Goal: Answer question/provide support: Ask a question

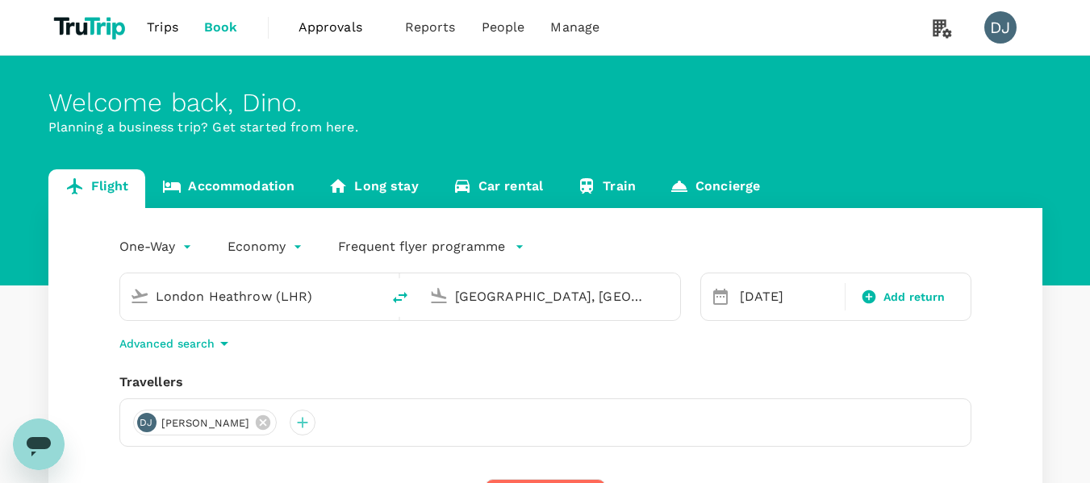
drag, startPoint x: 46, startPoint y: 440, endPoint x: 59, endPoint y: 859, distance: 418.9
click at [46, 440] on icon "Open messaging window" at bounding box center [39, 446] width 24 height 19
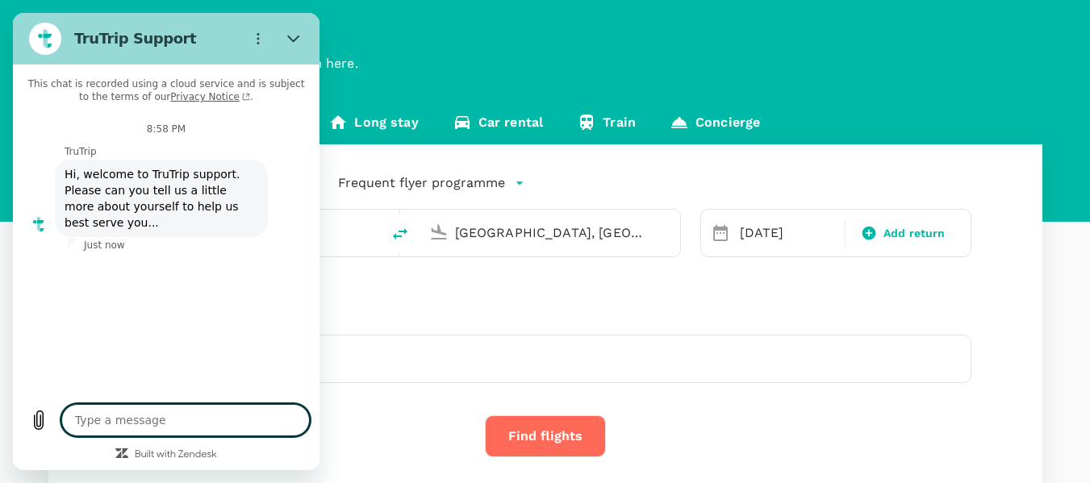
type textarea "x"
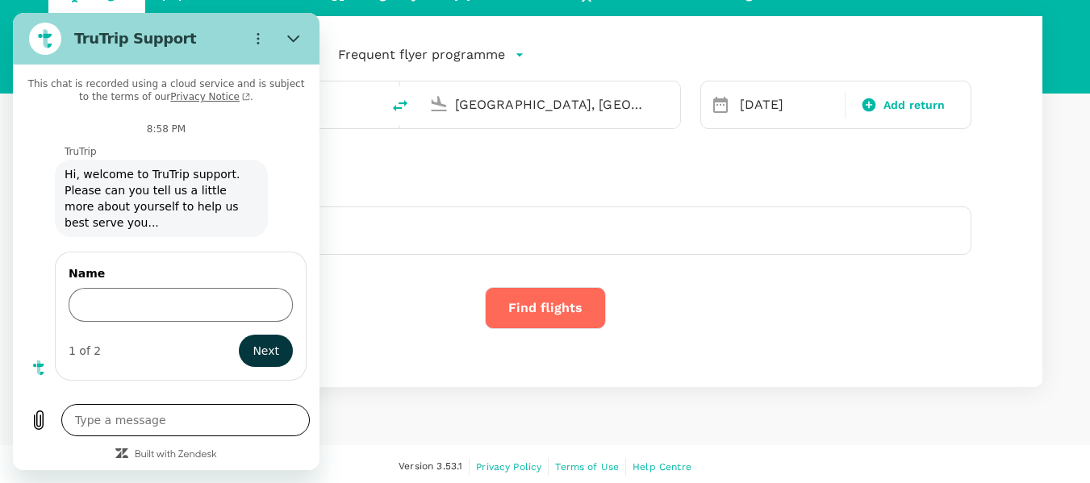
scroll to position [198, 0]
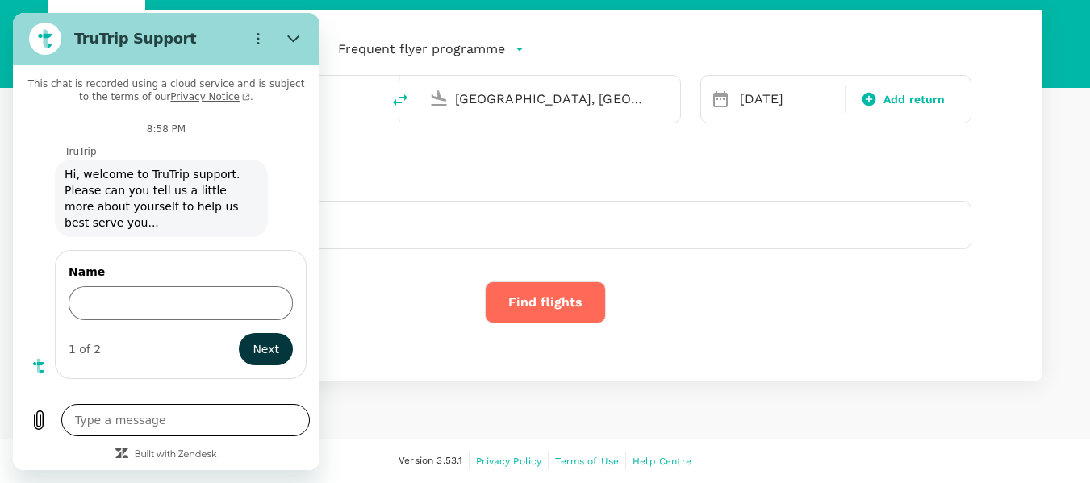
click at [186, 416] on textarea at bounding box center [185, 420] width 248 height 32
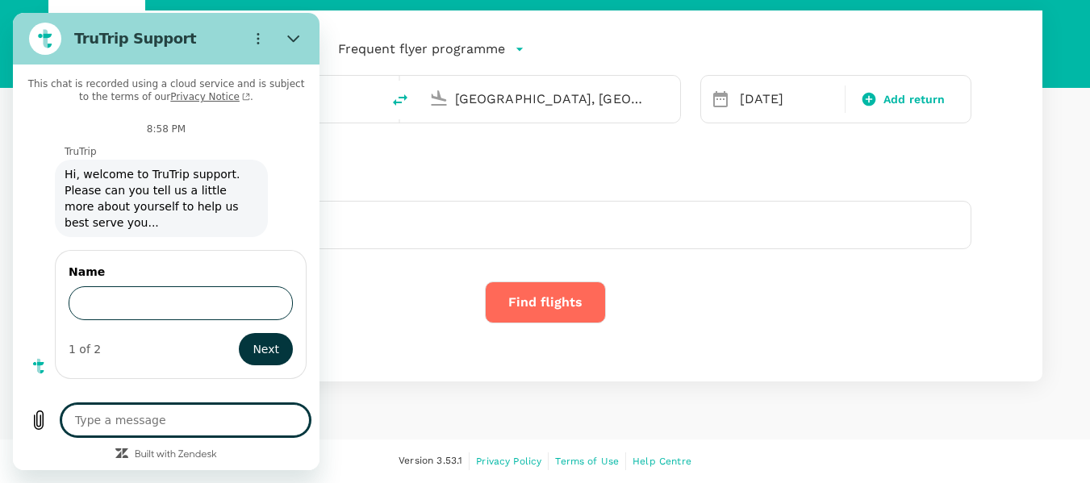
click at [194, 297] on input "Name" at bounding box center [181, 303] width 224 height 34
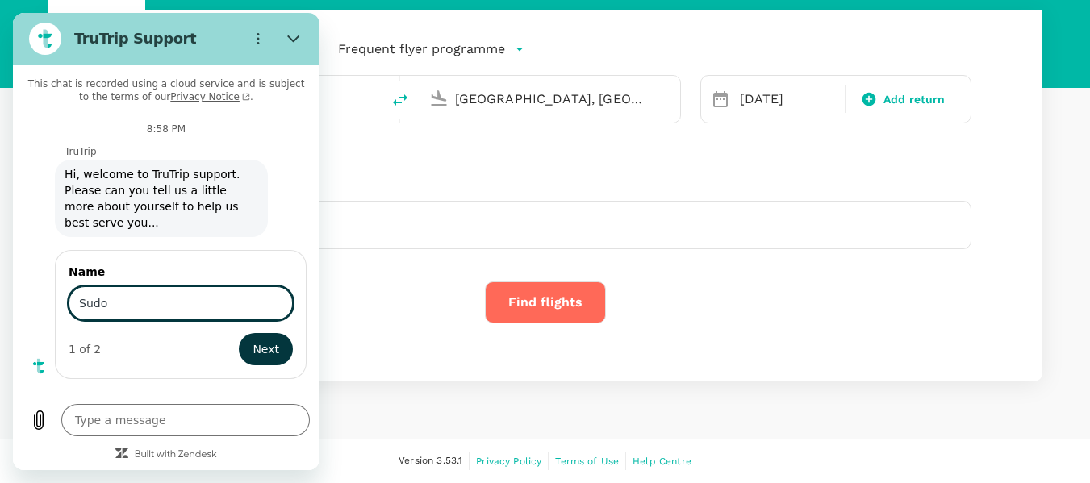
scroll to position [117, 0]
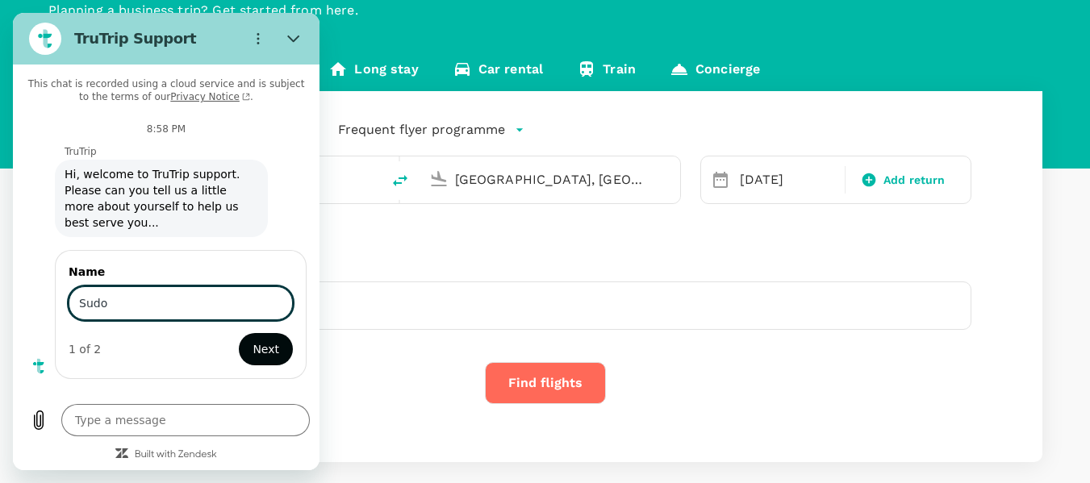
type input "Sudo"
click at [258, 340] on span "Next" at bounding box center [266, 349] width 27 height 19
type textarea "x"
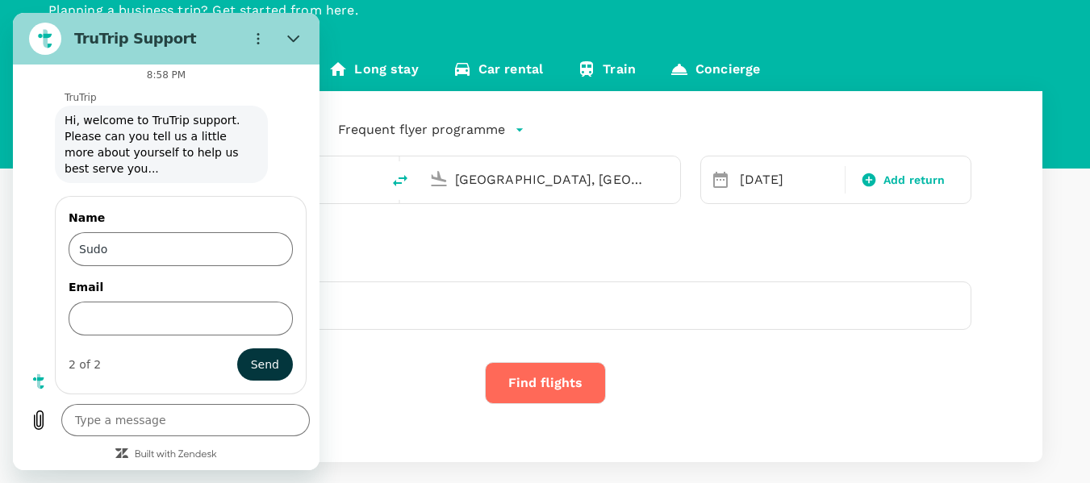
scroll to position [55, 0]
click at [137, 307] on input "Email" at bounding box center [181, 318] width 224 height 34
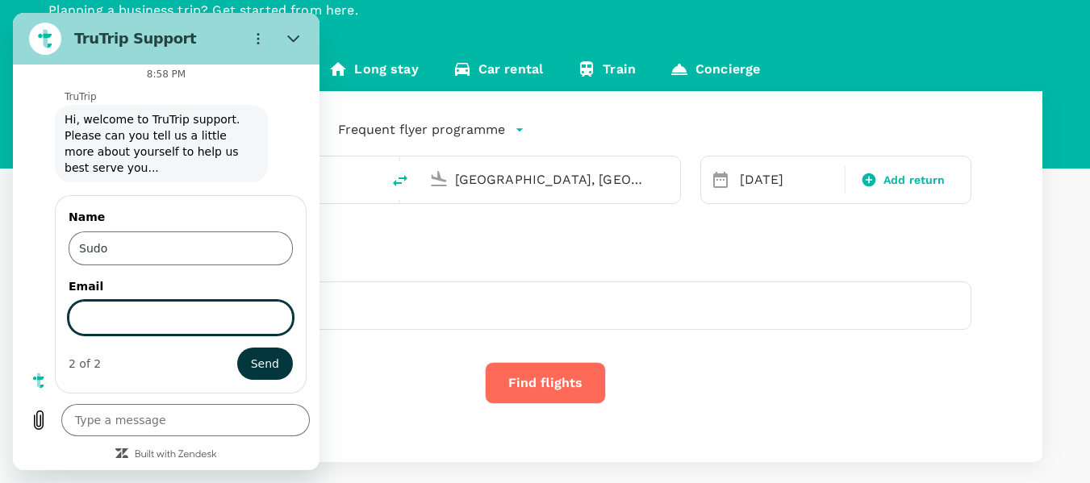
type input "[EMAIL_ADDRESS][DOMAIN_NAME]"
click at [261, 361] on span "Send" at bounding box center [265, 363] width 28 height 19
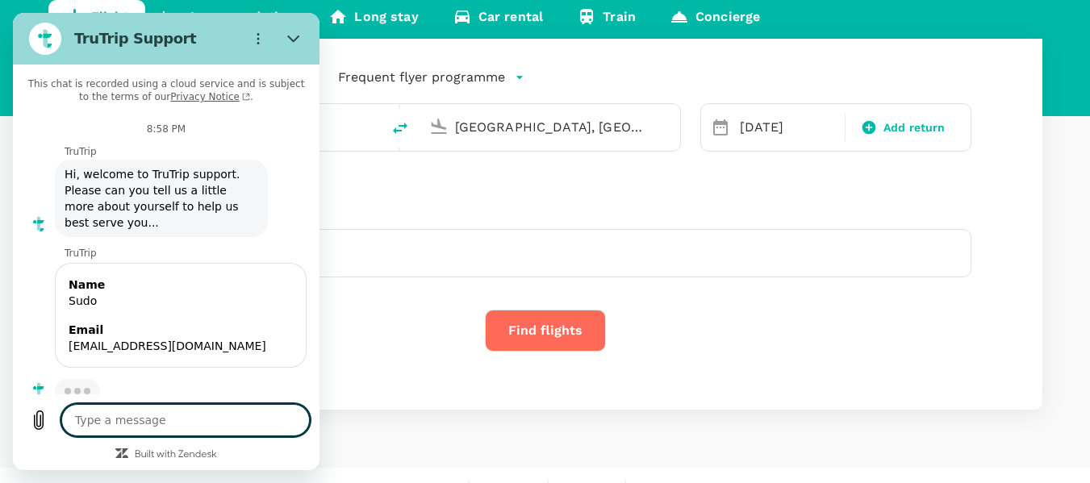
scroll to position [198, 0]
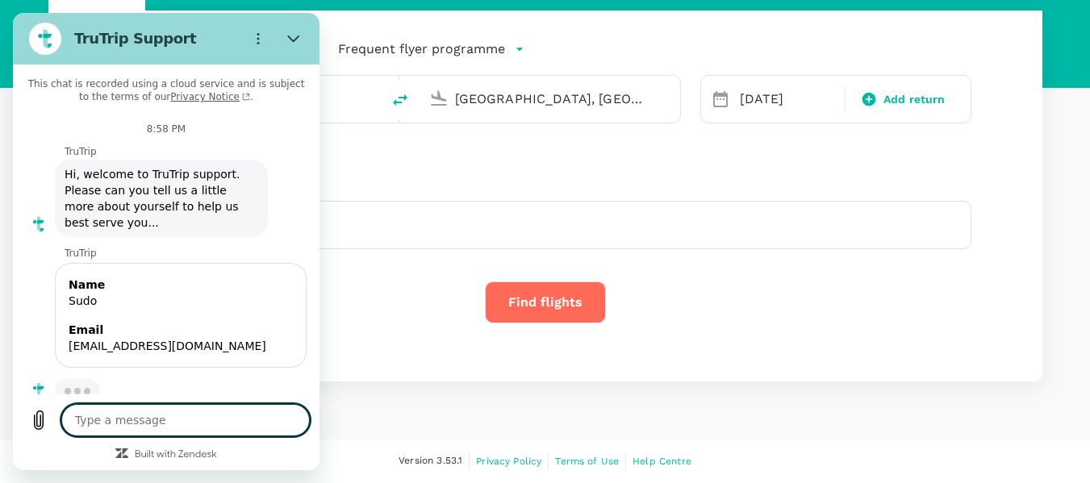
click at [198, 407] on textarea at bounding box center [185, 420] width 248 height 32
type textarea "x"
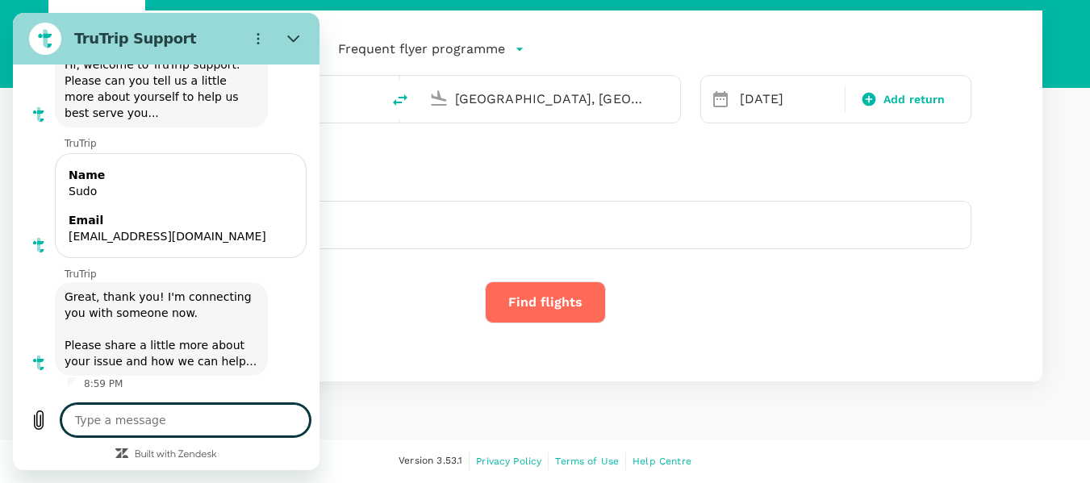
type textarea "w"
type textarea "x"
type textarea "wa"
type textarea "x"
type textarea "wan"
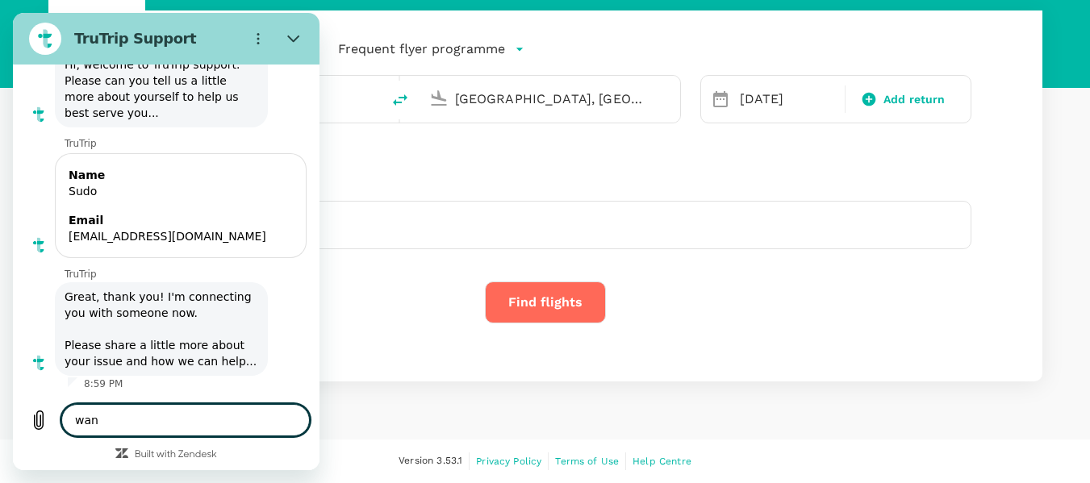
type textarea "x"
type textarea "want"
type textarea "x"
type textarea "want"
type textarea "x"
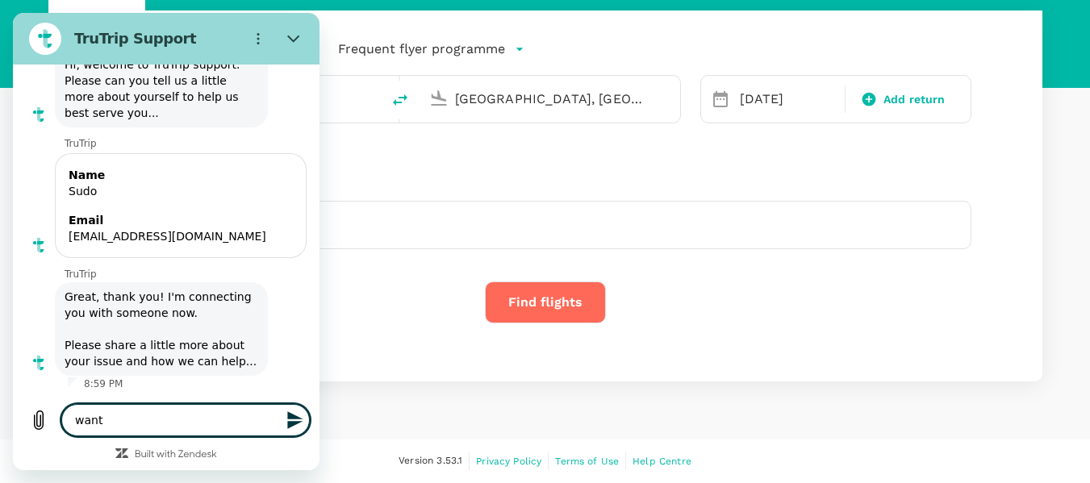
type textarea "want t"
type textarea "x"
type textarea "want to"
type textarea "x"
type textarea "want to"
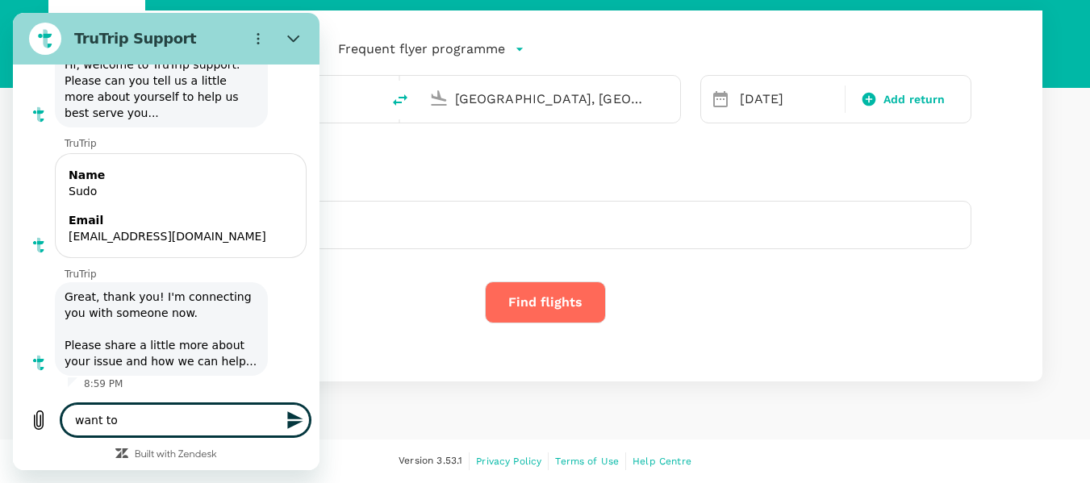
type textarea "x"
type textarea "want to t"
type textarea "x"
type textarea "want to ta"
type textarea "x"
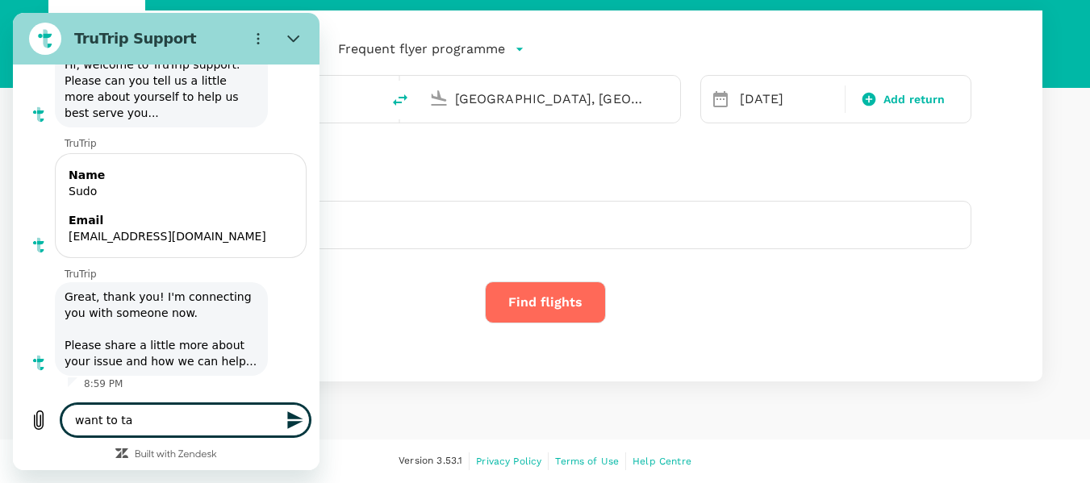
type textarea "want to tal"
type textarea "x"
type textarea "want to talk"
type textarea "x"
type textarea "want to talk"
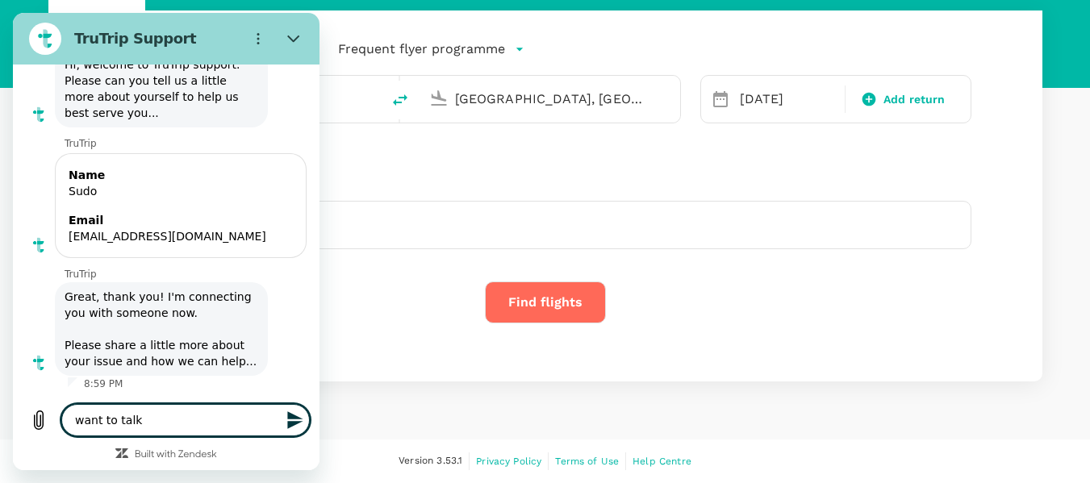
type textarea "x"
type textarea "want to talk w"
type textarea "x"
type textarea "want to talk wi"
type textarea "x"
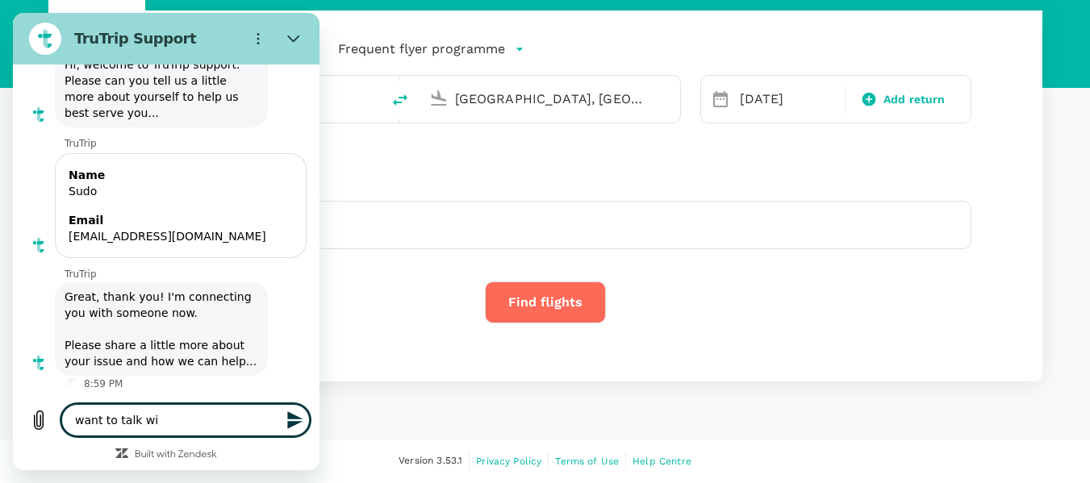
type textarea "want to talk wit"
type textarea "x"
type textarea "want to talk with"
type textarea "x"
type textarea "want to talk with"
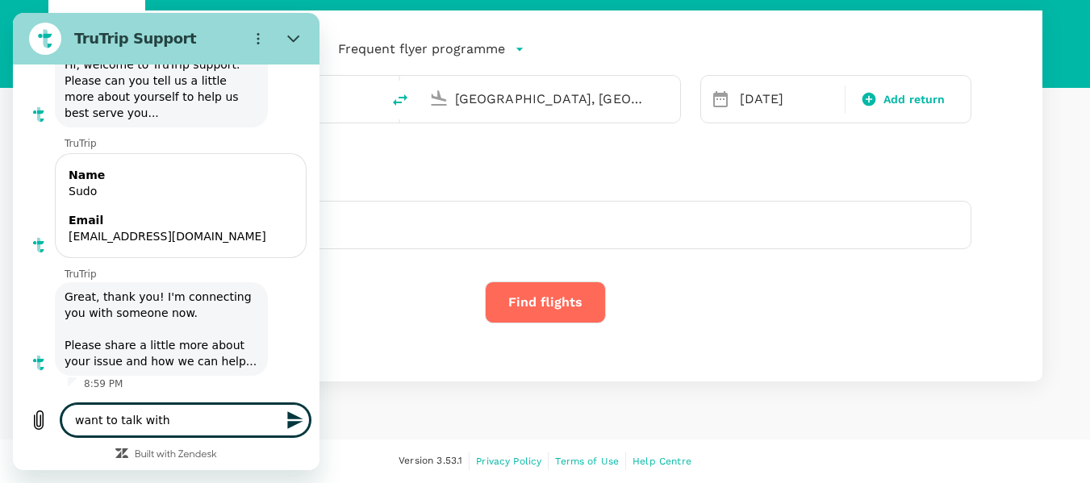
type textarea "x"
type textarea "want to talk with t"
type textarea "x"
type textarea "want to talk with te"
type textarea "x"
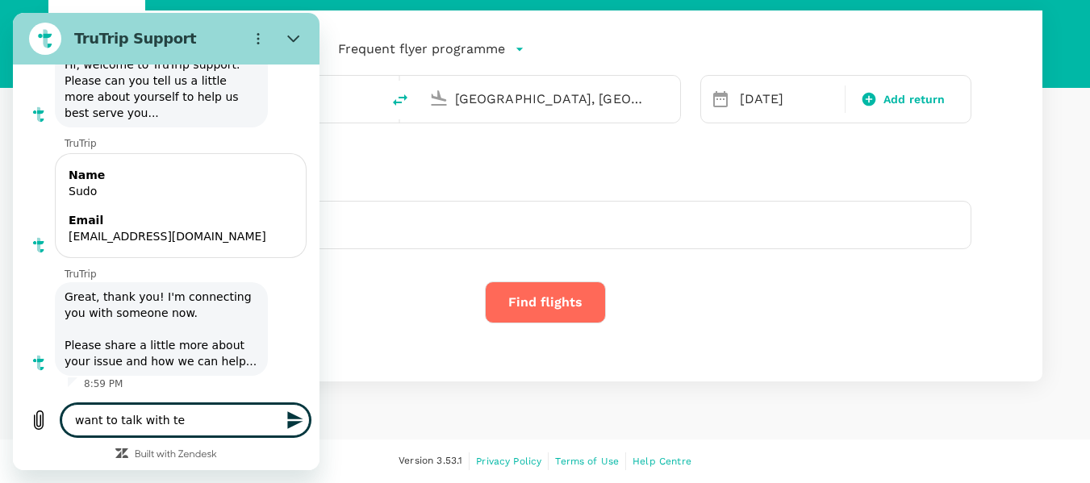
type textarea "want to talk with tea"
type textarea "x"
type textarea "want to talk with team"
type textarea "x"
type textarea "want to talk with team"
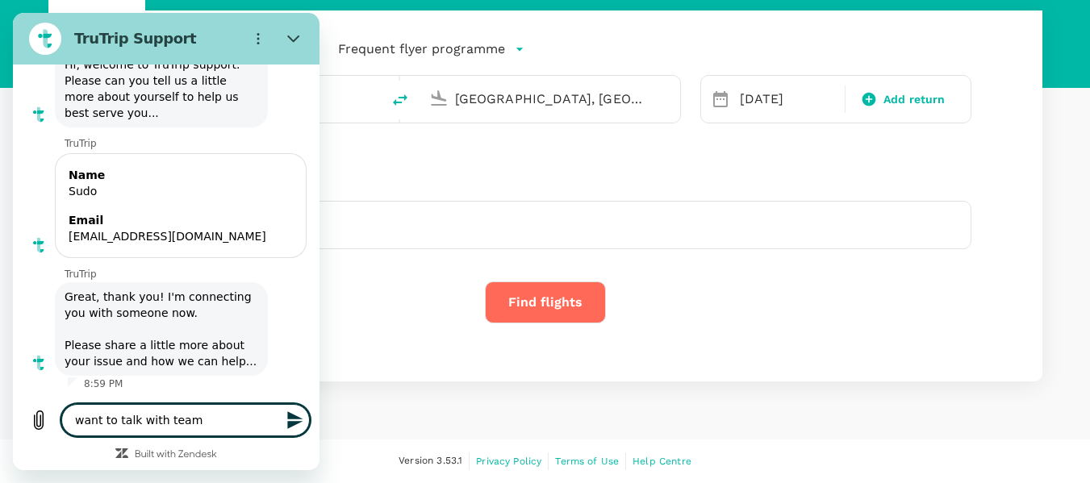
type textarea "x"
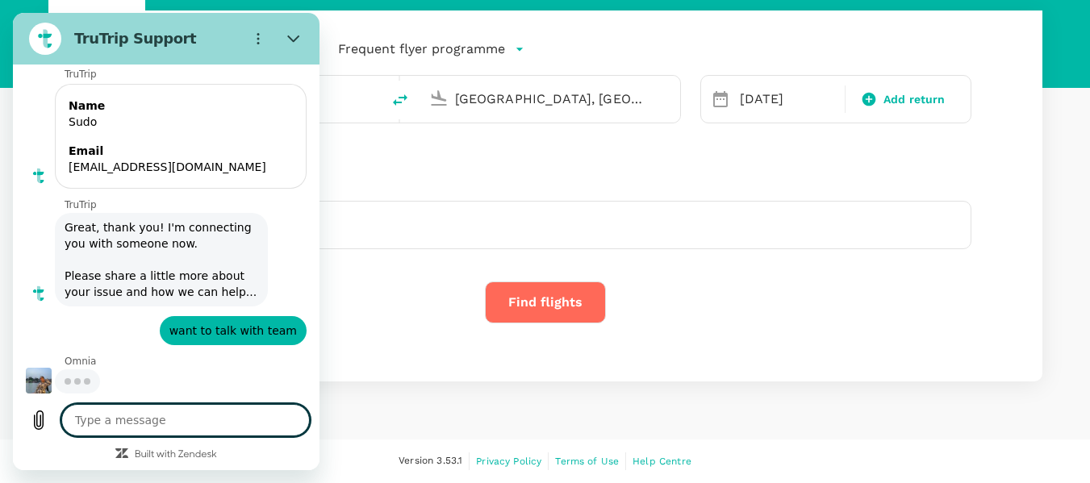
scroll to position [179, 0]
click at [204, 411] on textarea at bounding box center [185, 420] width 248 height 32
type textarea "x"
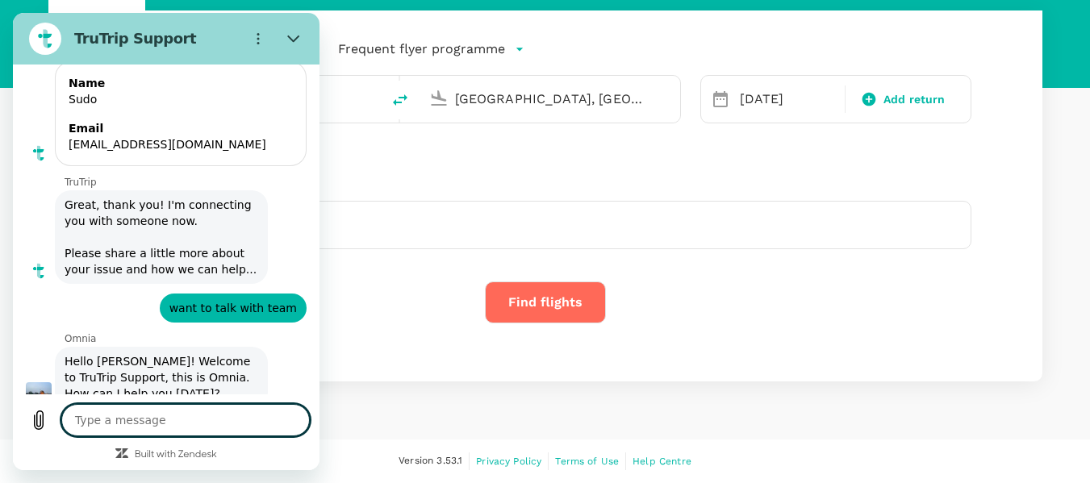
scroll to position [234, 0]
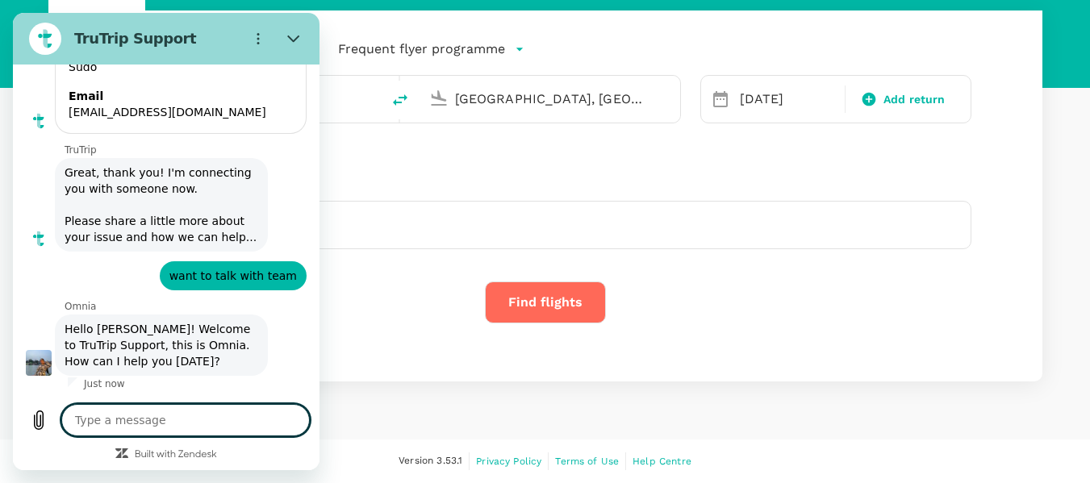
click at [191, 419] on textarea at bounding box center [185, 420] width 248 height 32
type textarea "h"
type textarea "x"
type textarea "he"
type textarea "x"
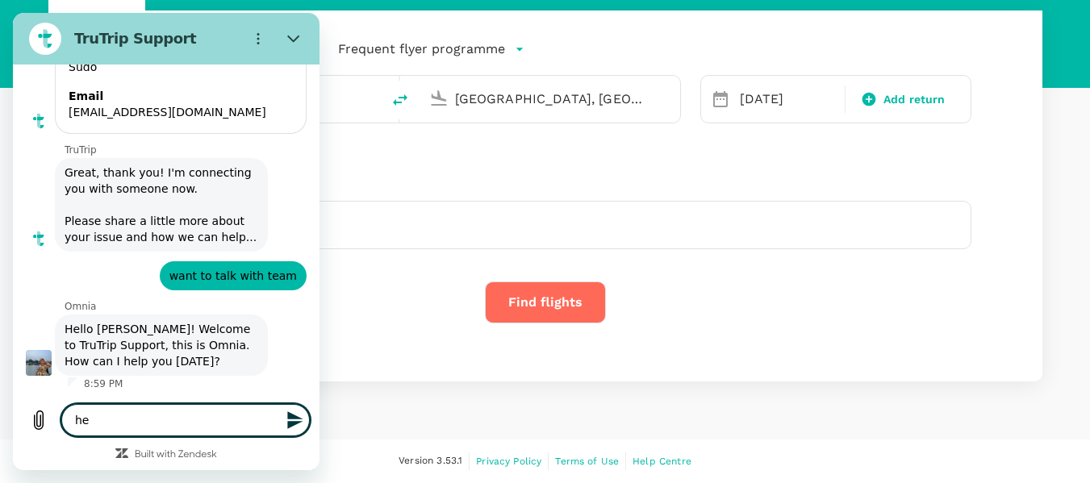
type textarea "hey"
type textarea "x"
type textarea "hey"
type textarea "x"
type textarea "hey c"
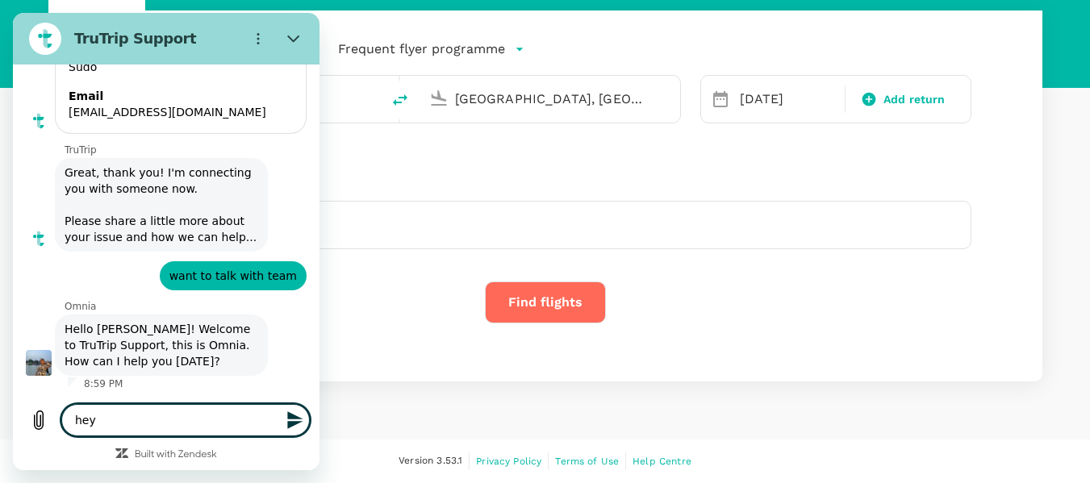
type textarea "x"
type textarea "hey ca"
type textarea "x"
type textarea "hey can"
type textarea "x"
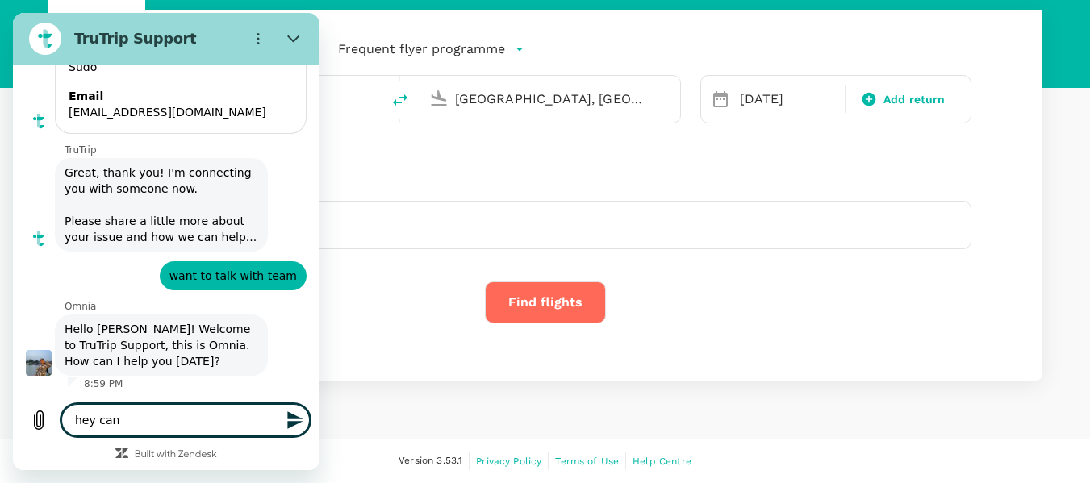
type textarea "hey can"
type textarea "x"
type textarea "hey can y"
type textarea "x"
type textarea "hey can yo"
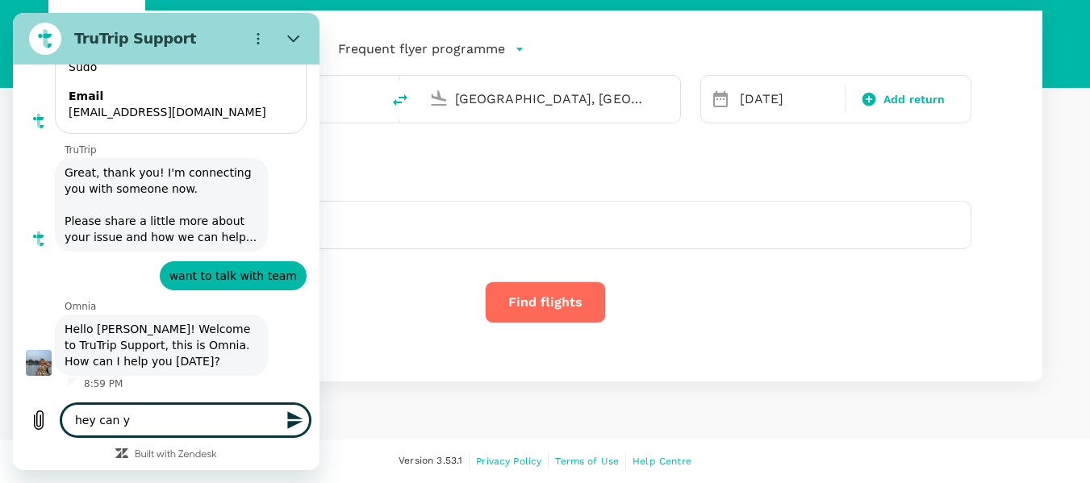
type textarea "x"
type textarea "hey can you"
type textarea "x"
type textarea "hey can you"
type textarea "x"
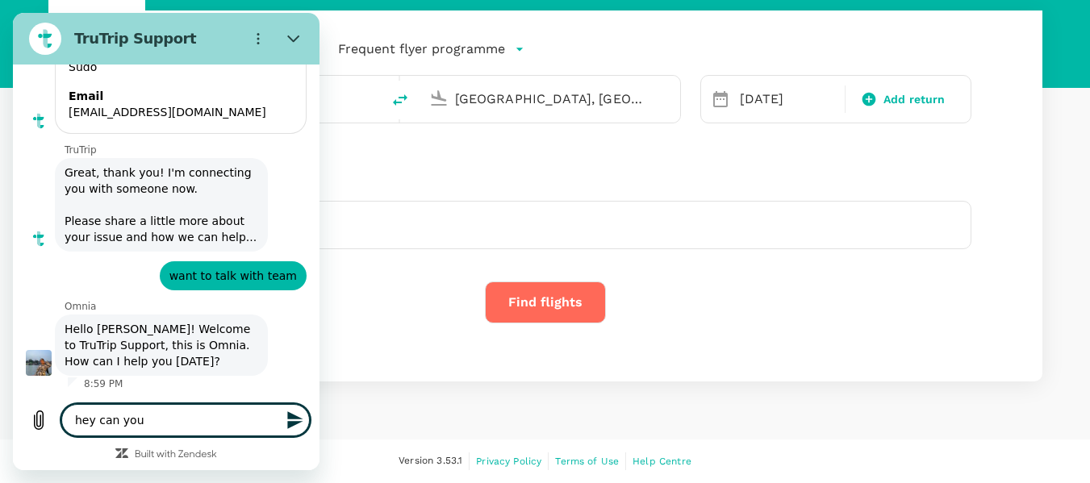
type textarea "hey can you s"
type textarea "x"
type textarea "hey can you se"
type textarea "x"
type textarea "hey can you see"
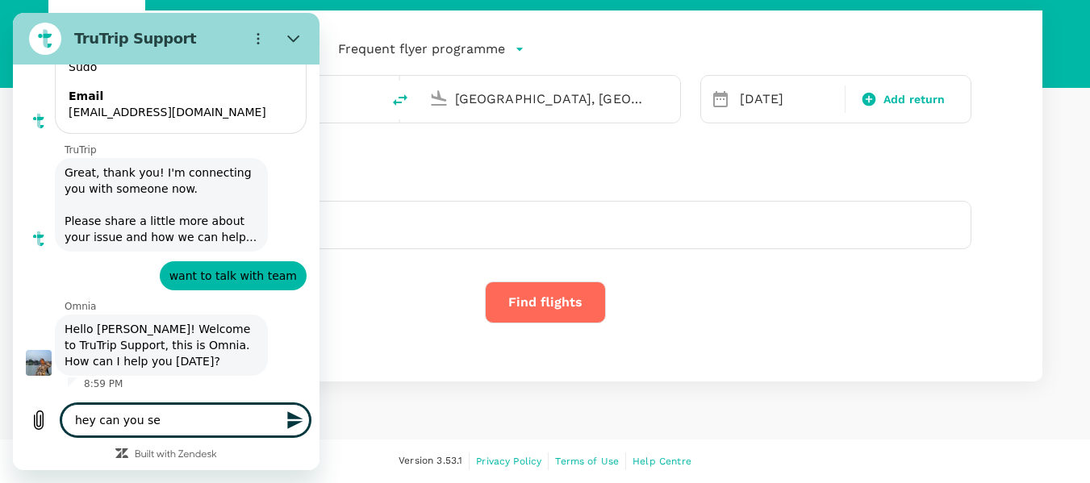
type textarea "x"
type textarea "hey can you see"
type textarea "x"
type textarea "hey can you see m"
type textarea "x"
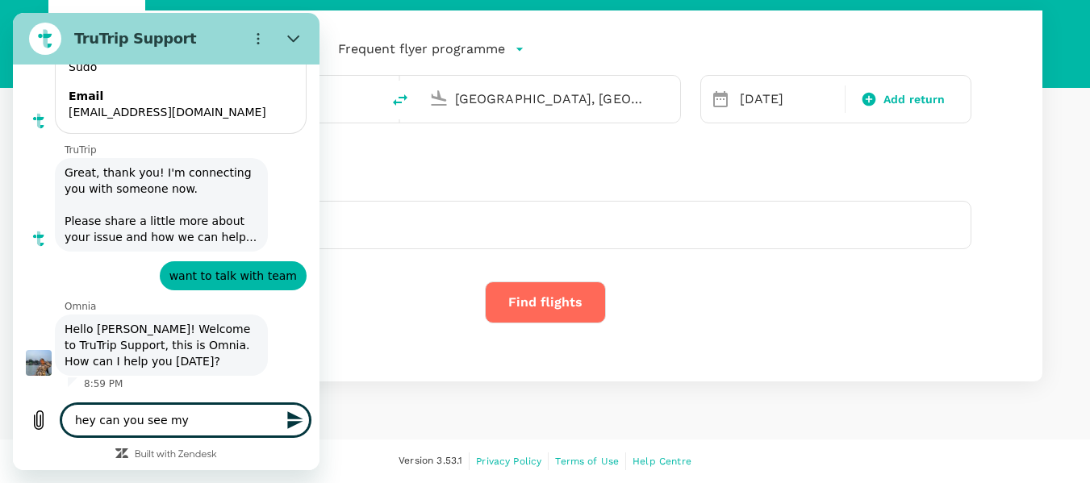
type textarea "hey can you see my"
type textarea "x"
type textarea "hey can you see my m"
type textarea "x"
type textarea "hey can you see my me"
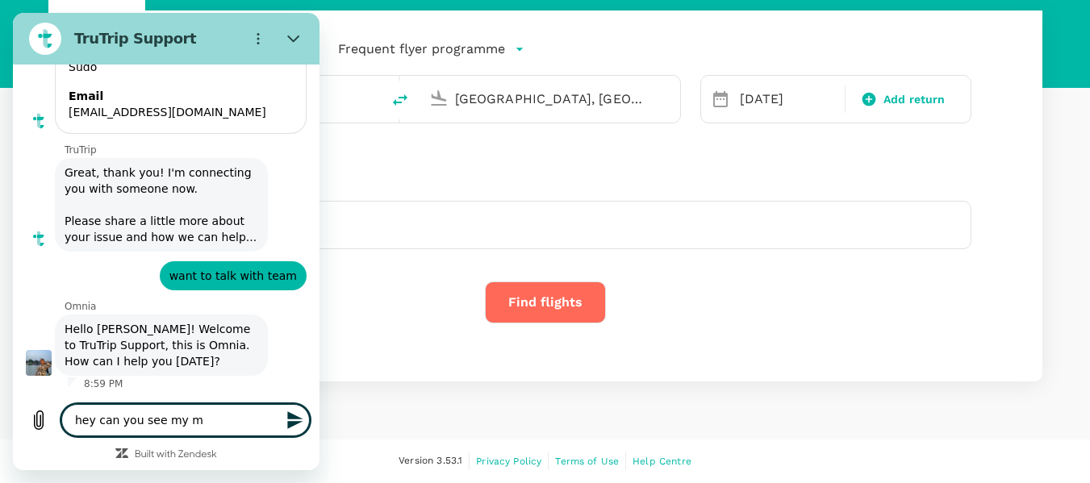
type textarea "x"
type textarea "hey can you see my mes"
type textarea "x"
type textarea "hey can you see my mess"
type textarea "x"
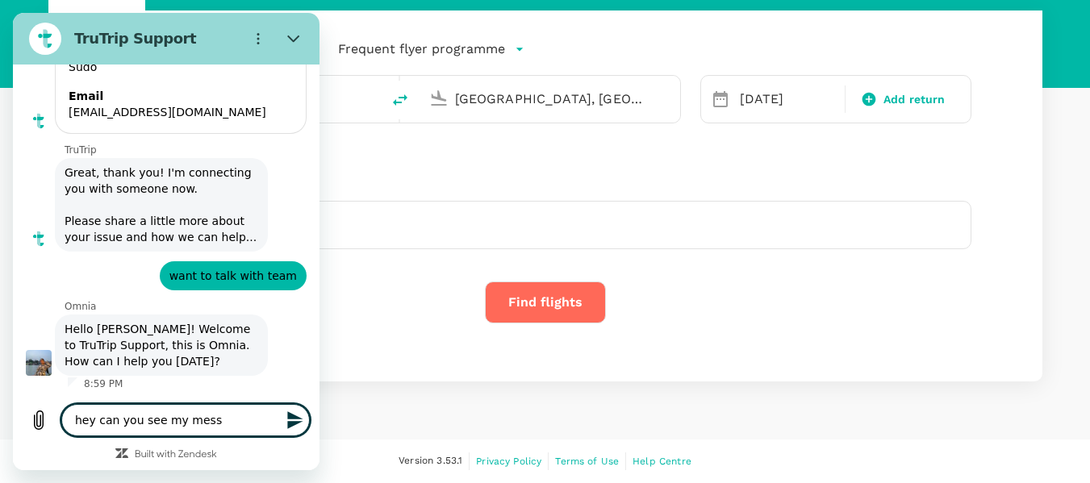
type textarea "hey can you see my messa"
type textarea "x"
type textarea "hey can you see my messag"
type textarea "x"
type textarea "hey can you see my message"
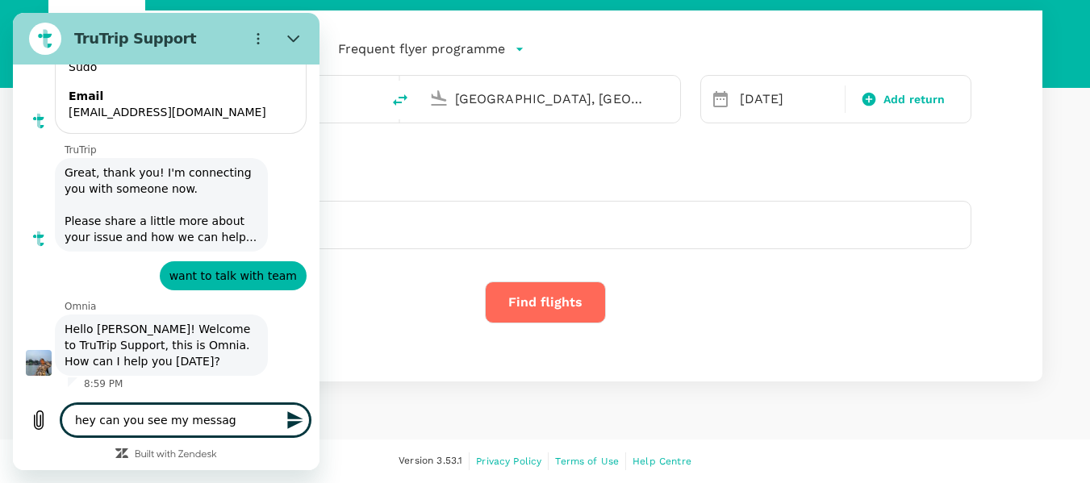
type textarea "x"
type textarea "hey can you see my messages"
type textarea "x"
type textarea "hey can you see my messages"
type textarea "x"
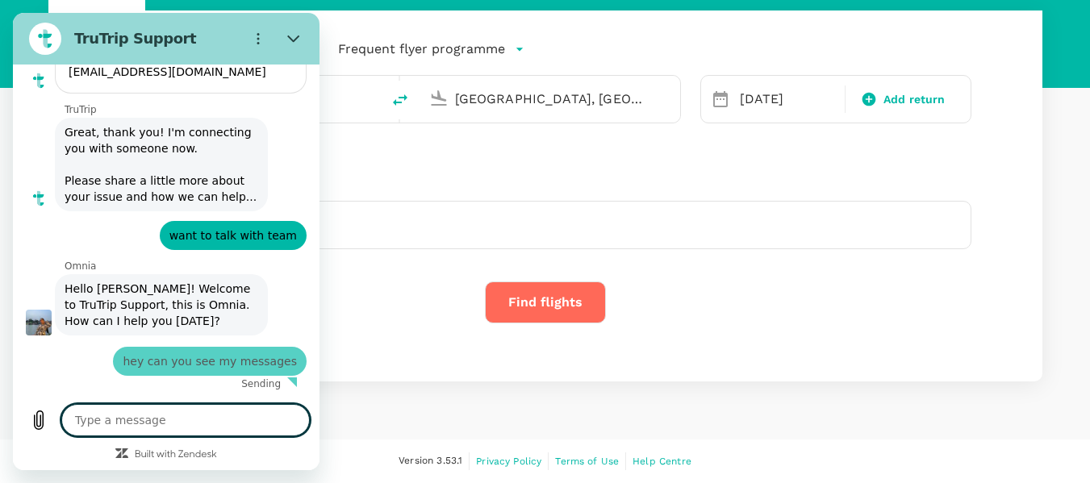
type textarea "x"
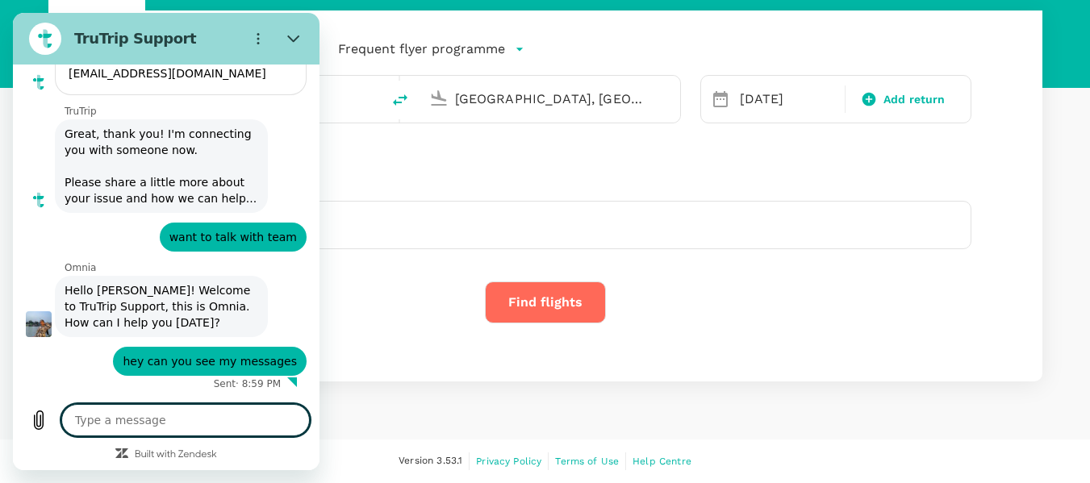
type textarea "?"
type textarea "x"
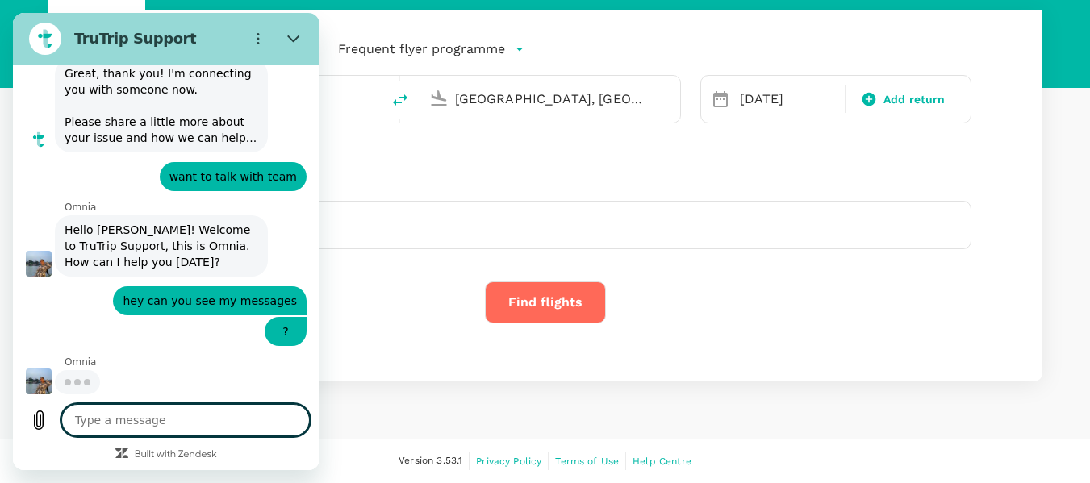
scroll to position [334, 0]
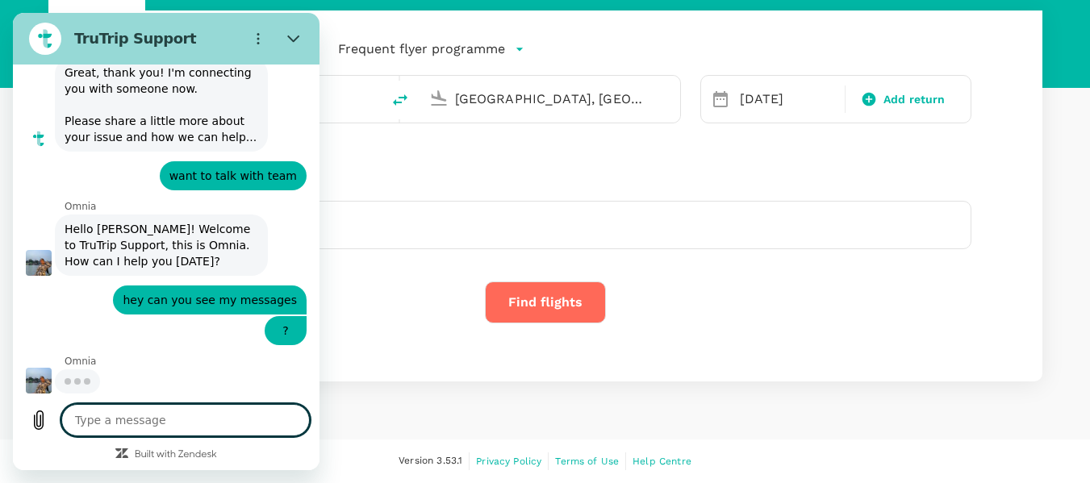
click at [170, 427] on textarea at bounding box center [185, 420] width 248 height 32
type textarea "x"
paste textarea "165363"
type textarea "165363"
type textarea "x"
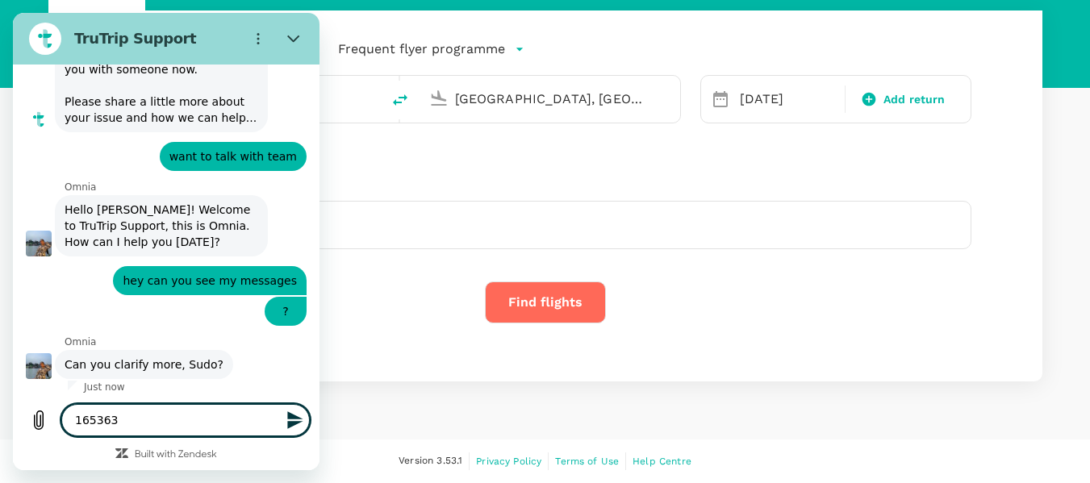
scroll to position [357, 0]
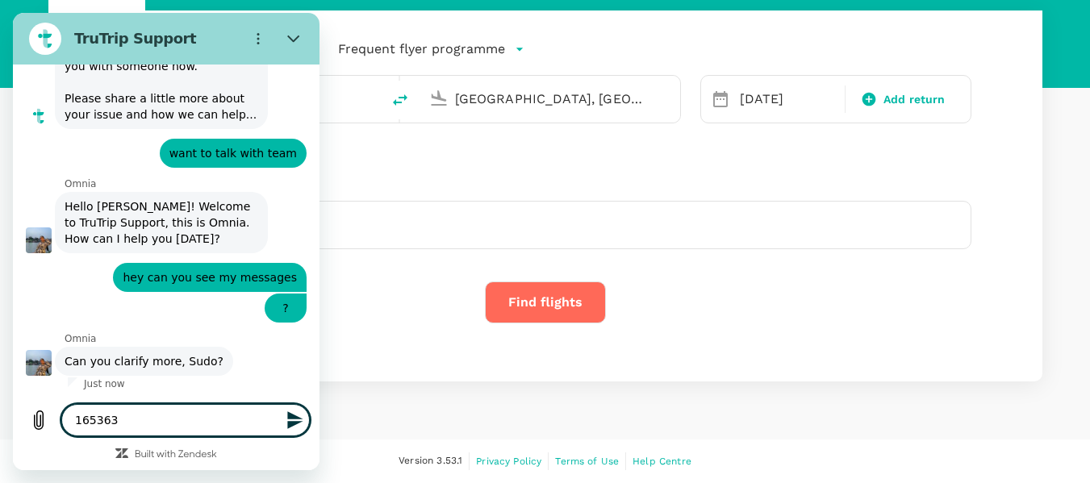
type textarea "165363"
type textarea "x"
type textarea "165363 m"
type textarea "x"
type textarea "165363 my"
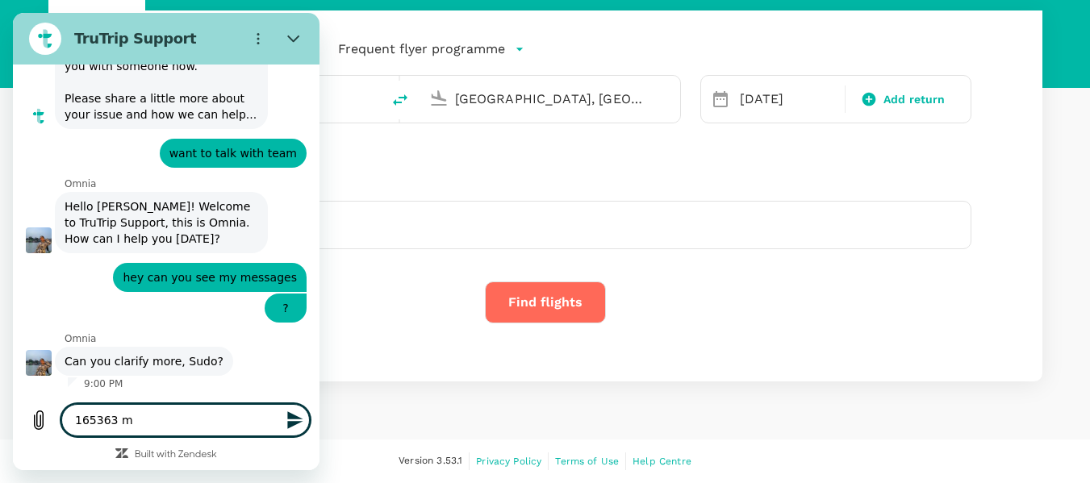
type textarea "x"
type textarea "165363 my"
type textarea "x"
type textarea "165363 my t"
type textarea "x"
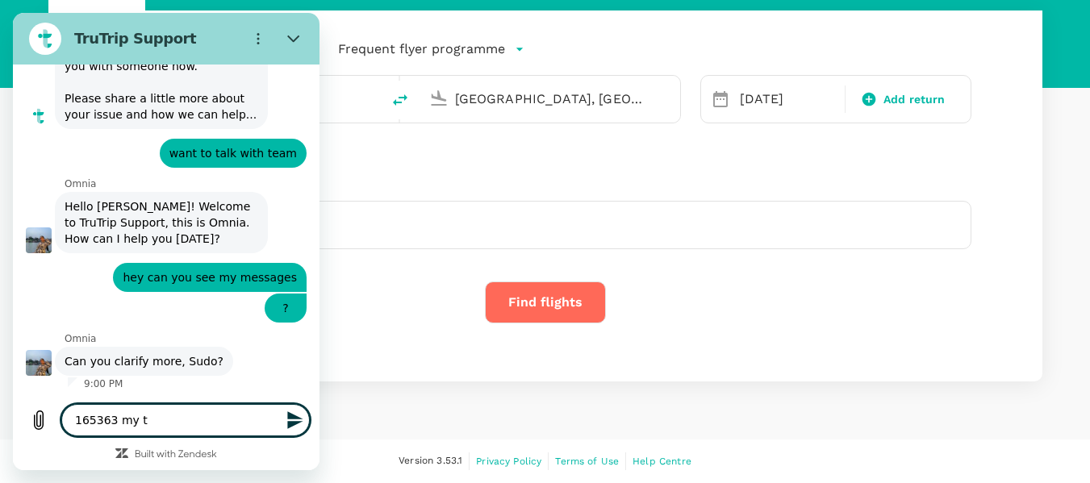
type textarea "165363 my ti"
type textarea "x"
type textarea "165363 my tic"
type textarea "x"
type textarea "165363 my tick"
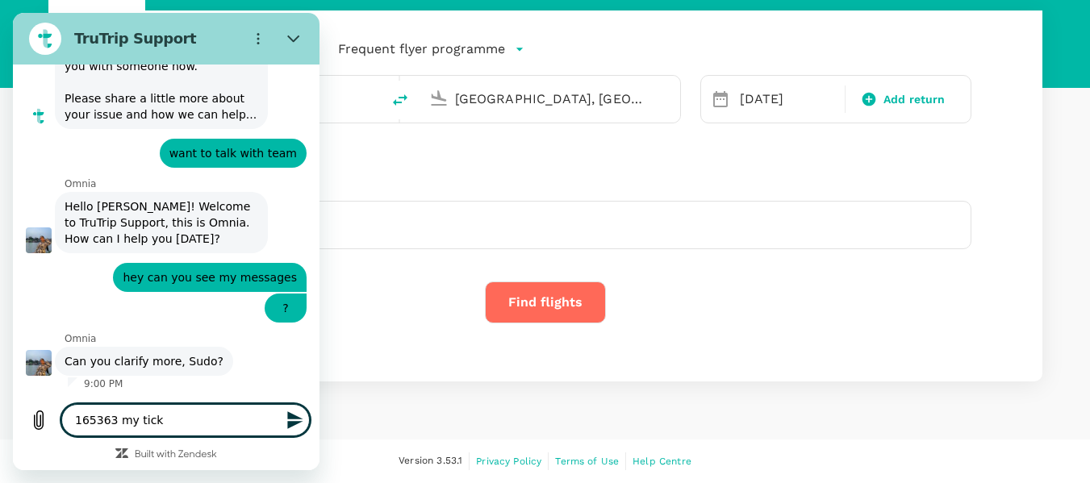
type textarea "x"
type textarea "165363 my ticke"
type textarea "x"
type textarea "165363 my ticket"
type textarea "x"
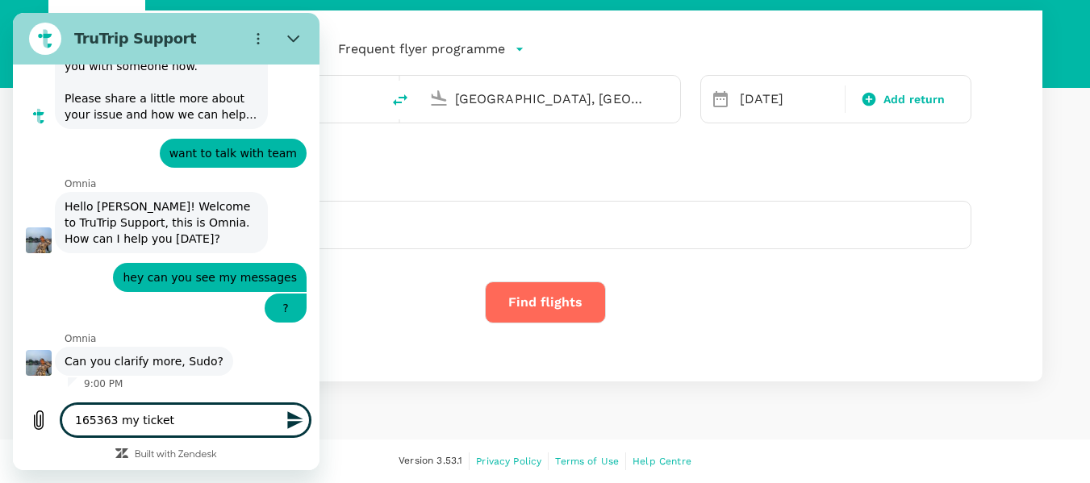
type textarea "165363 my ticket"
type textarea "x"
type textarea "165363 my ticket n"
type textarea "x"
type textarea "165363 my ticket nu"
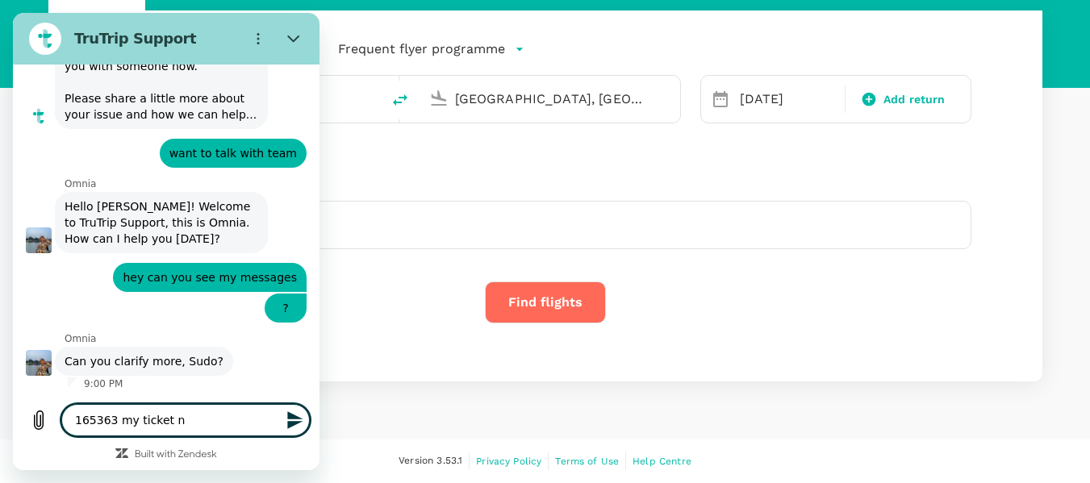
type textarea "x"
type textarea "165363 my ticket num"
type textarea "x"
type textarea "165363 my ticket numb"
type textarea "x"
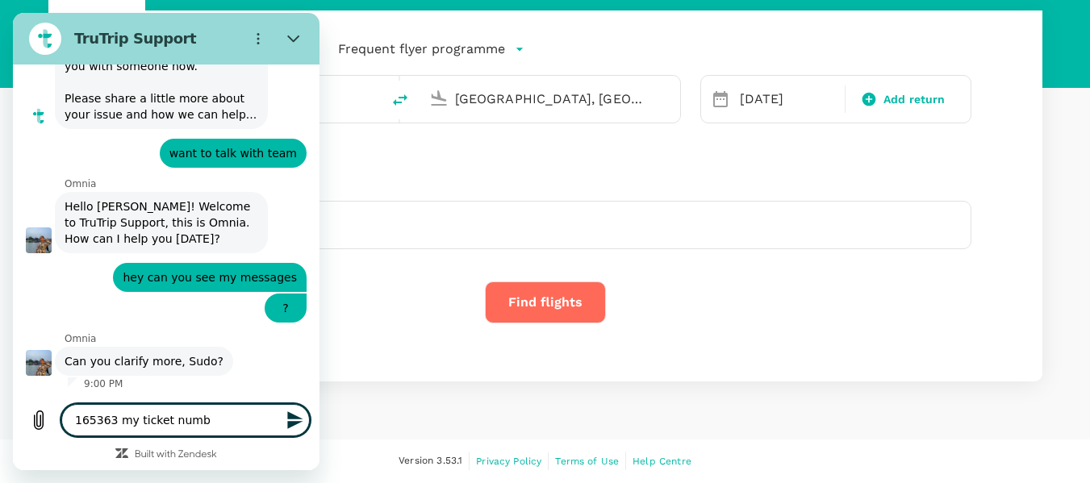
type textarea "165363 my ticket numbe"
type textarea "x"
type textarea "165363 my ticket number"
type textarea "x"
type textarea "165363 my ticket number"
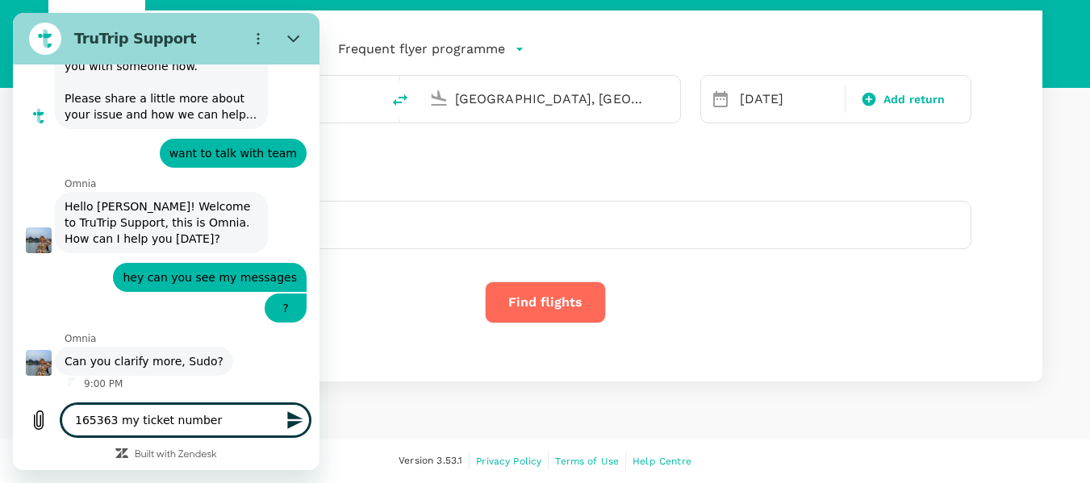
type textarea "x"
type textarea "165363 my ticket number i"
type textarea "x"
type textarea "165363 my ticket number i"
type textarea "x"
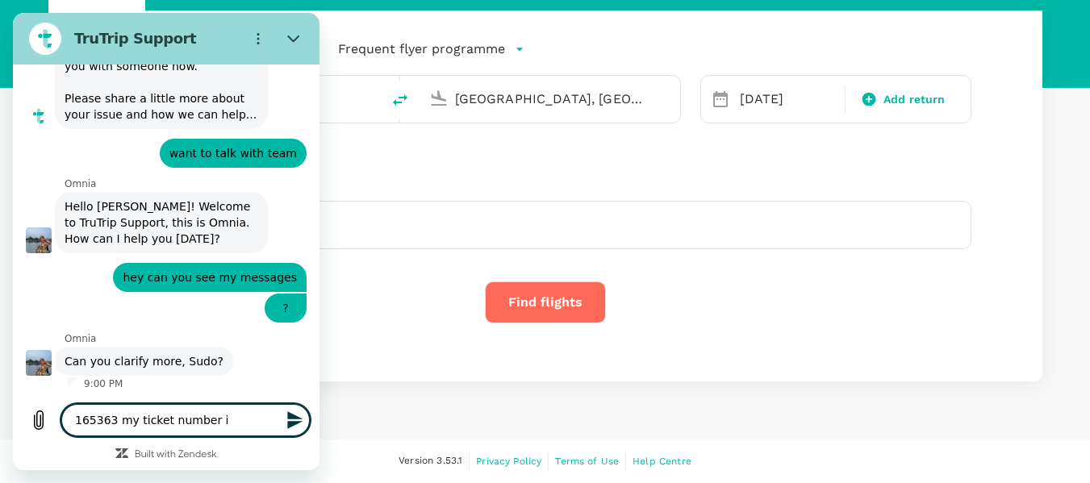
type textarea "165363 my ticket number i w"
type textarea "x"
type textarea "165363 my ticket number i wa"
type textarea "x"
type textarea "165363 my ticket number i wan"
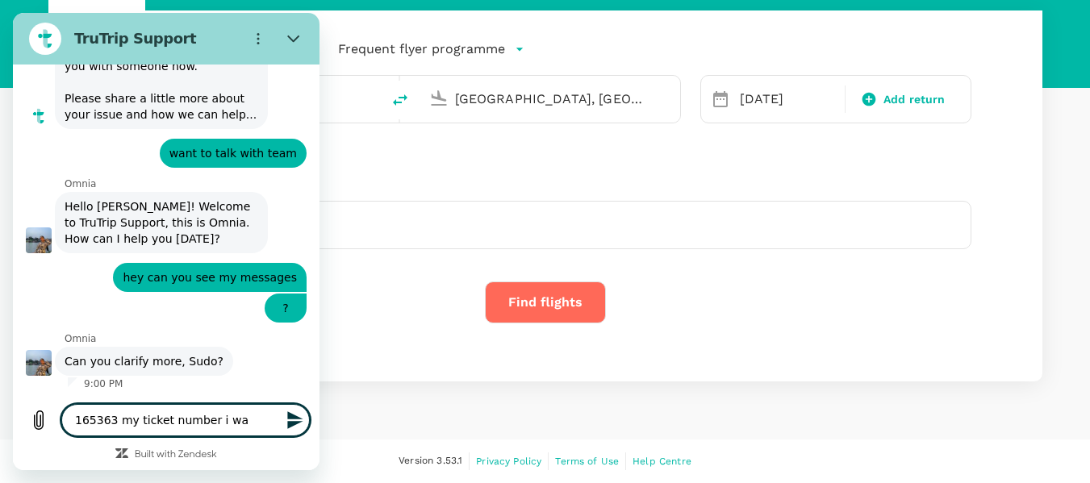
type textarea "x"
type textarea "165363 my ticket number i [PERSON_NAME]"
type textarea "x"
type textarea "165363 my ticket number i wanna"
type textarea "x"
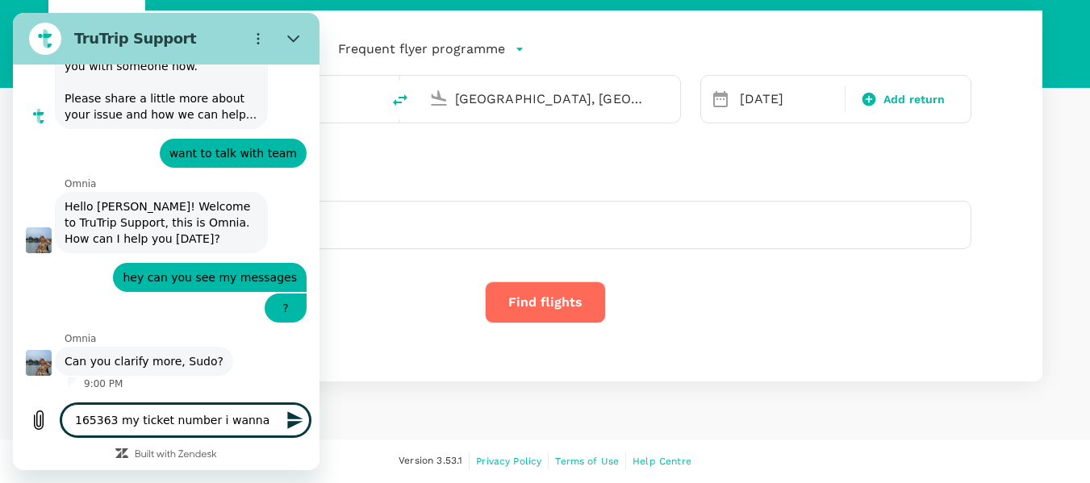
type textarea "165363 my ticket number i wanna"
type textarea "x"
type textarea "165363 my ticket number i wanna k"
type textarea "x"
type textarea "165363 my ticket number i wanna kn"
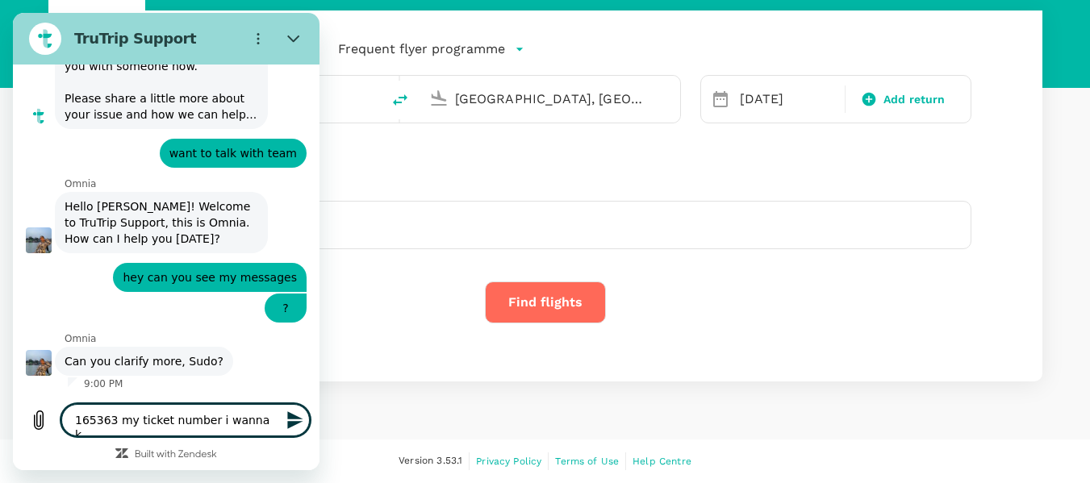
type textarea "x"
type textarea "165363 my ticket number i wanna kno"
type textarea "x"
type textarea "165363 my ticket number i wanna know"
type textarea "x"
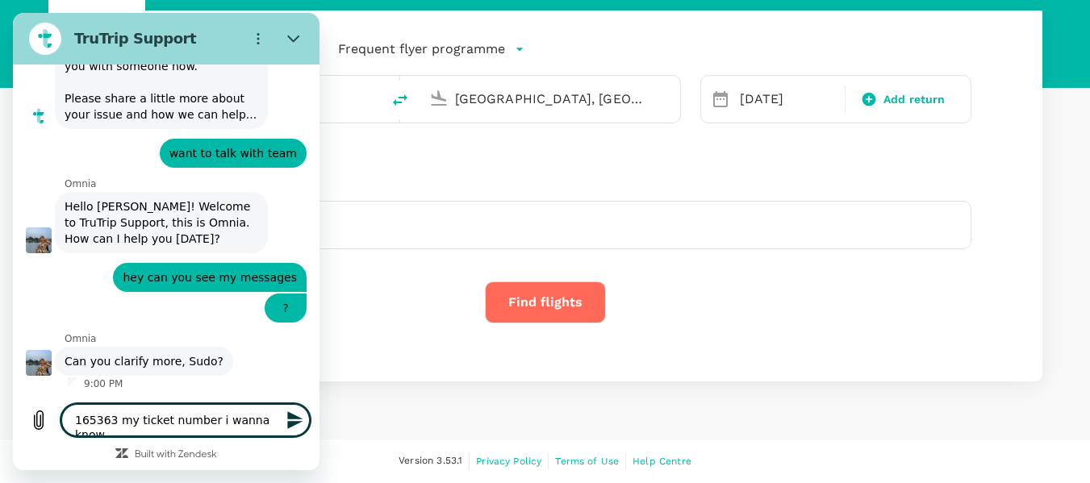
type textarea "165363 my ticket number i wanna know"
type textarea "x"
type textarea "165363 my ticket number i wanna know a"
type textarea "x"
type textarea "165363 my ticket number i wanna know ab"
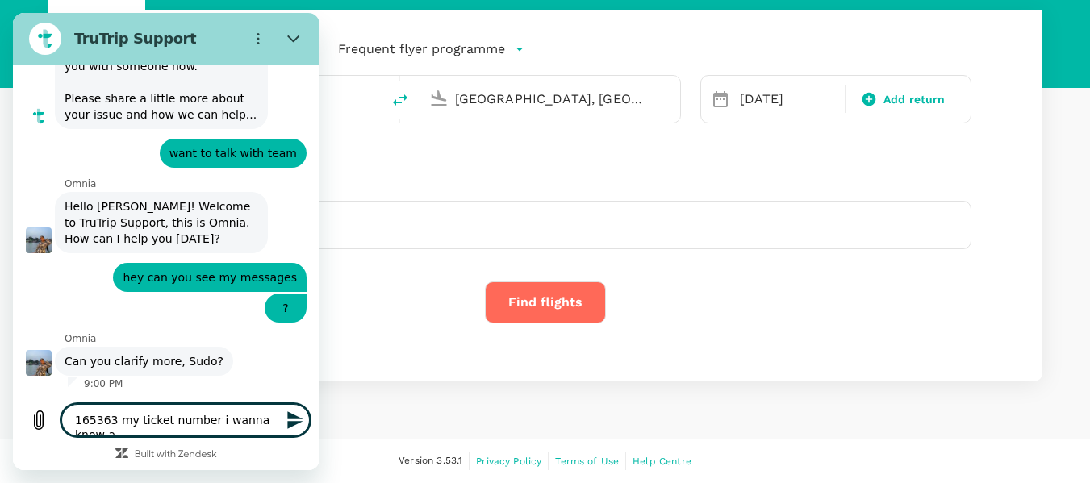
type textarea "x"
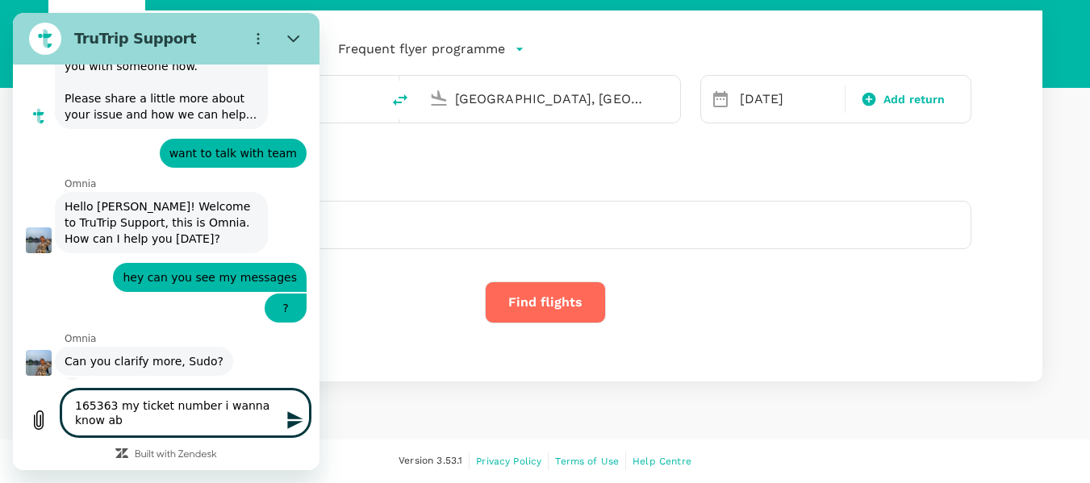
type textarea "165363 my ticket number i wanna know abo"
type textarea "x"
type textarea "165363 my ticket number i wanna know abou"
type textarea "x"
type textarea "165363 my ticket number i wanna know about"
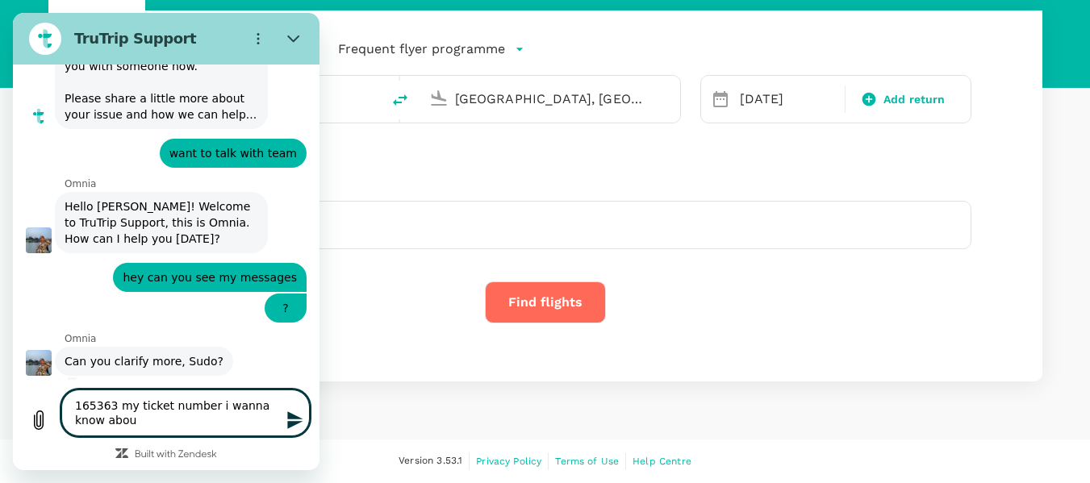
type textarea "x"
type textarea "165363 my ticket number i wanna know about"
type textarea "x"
type textarea "165363 my ticket number i wanna know about s"
type textarea "x"
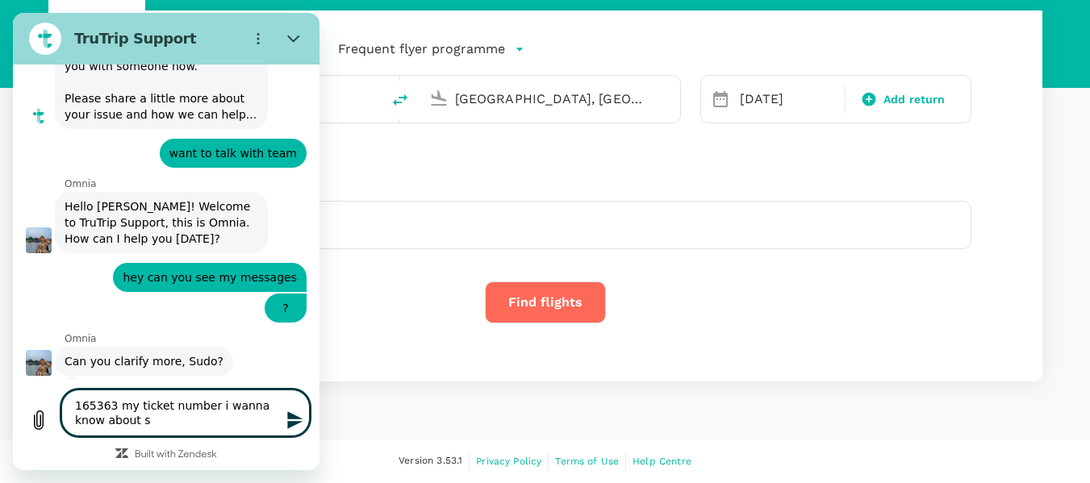
type textarea "165363 my ticket number i wanna know about st"
type textarea "x"
type textarea "165363 my ticket number i wanna know about sta"
type textarea "x"
type textarea "165363 my ticket number i wanna know about stat"
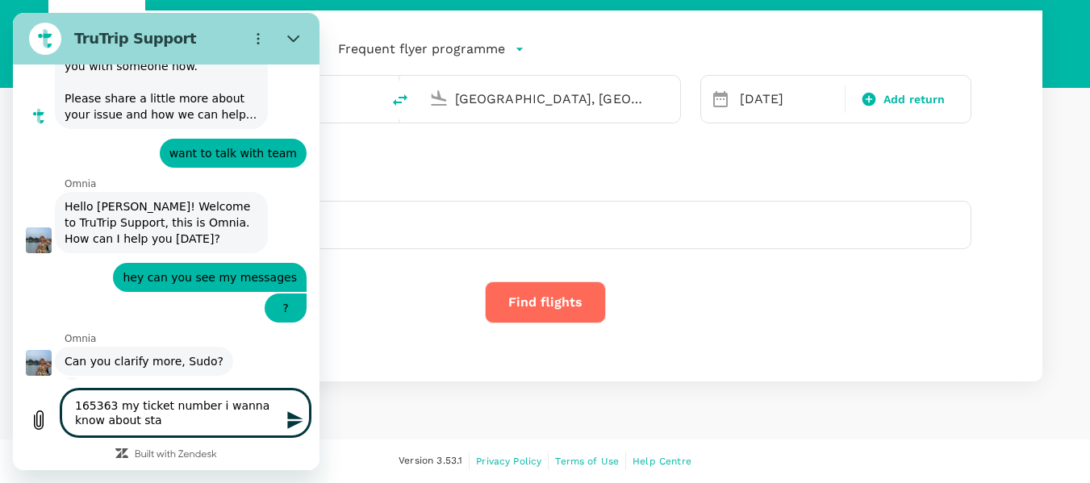
type textarea "x"
type textarea "165363 my ticket number i wanna know about statu"
type textarea "x"
type textarea "165363 my ticket number i wanna know about status"
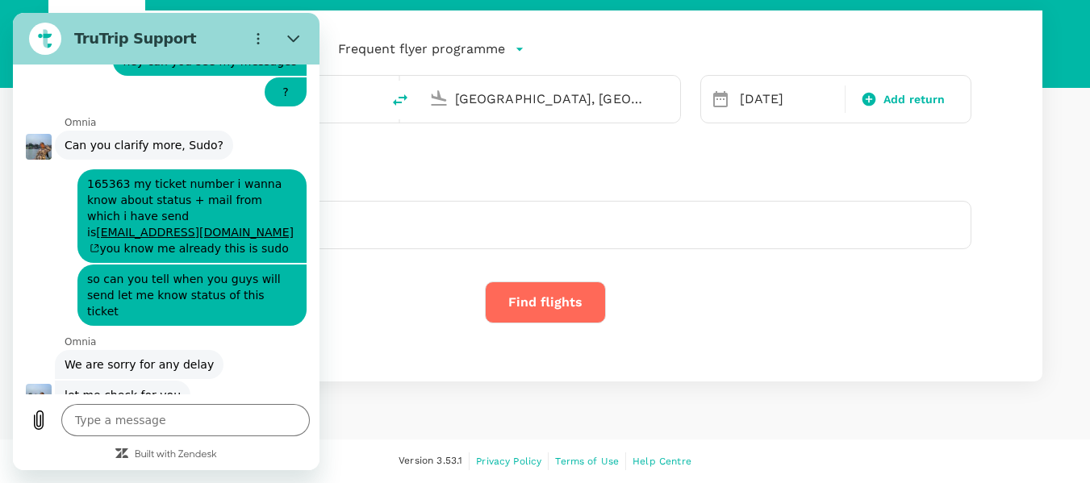
scroll to position [574, 0]
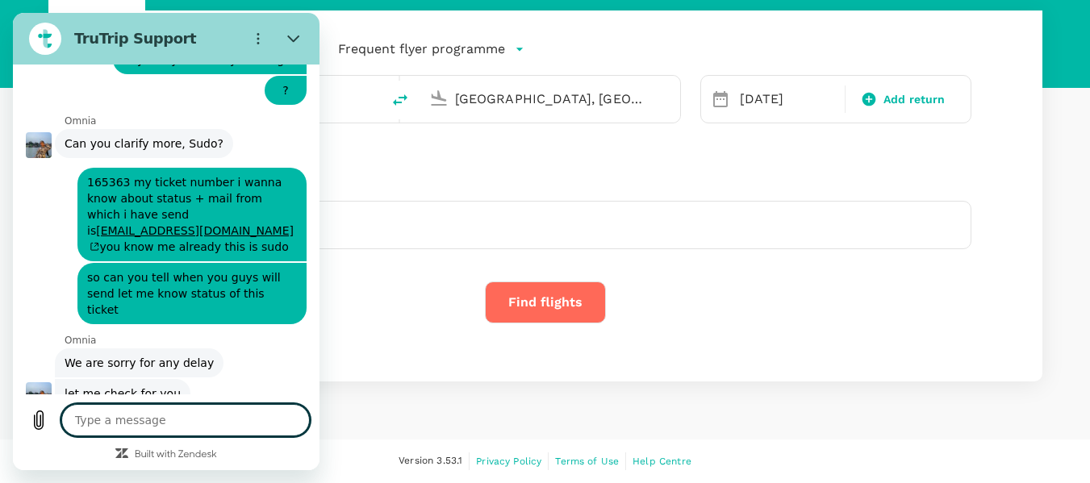
click at [211, 414] on textarea at bounding box center [185, 420] width 248 height 32
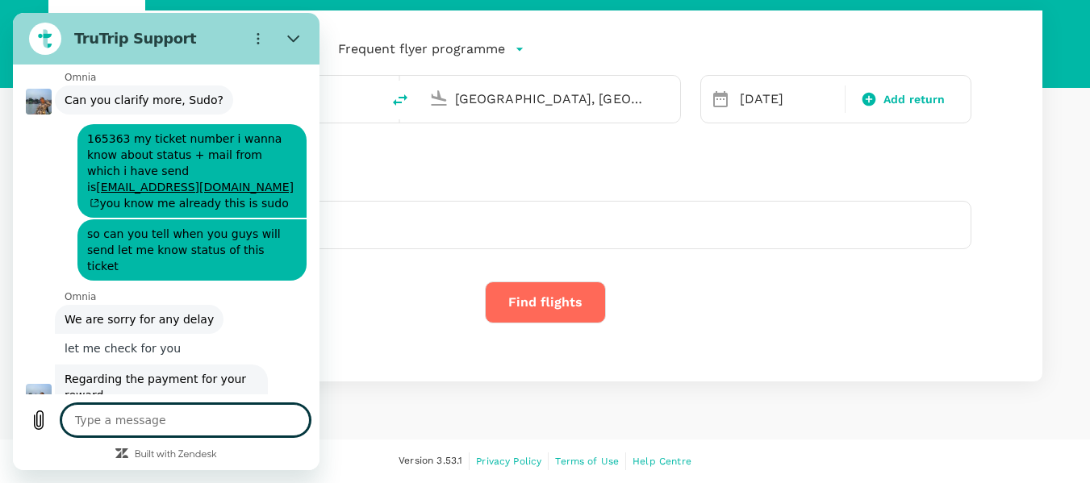
scroll to position [621, 0]
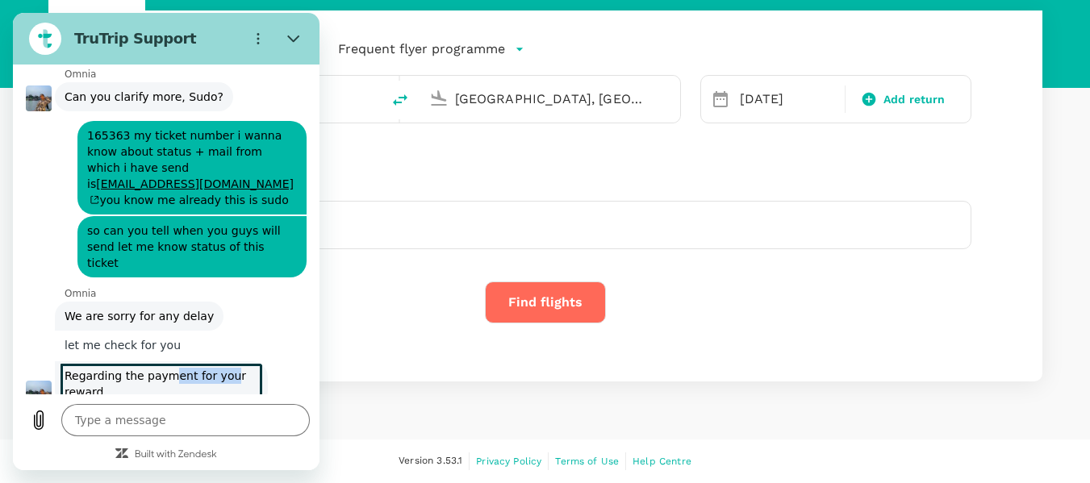
drag, startPoint x: 165, startPoint y: 349, endPoint x: 221, endPoint y: 349, distance: 55.7
click at [221, 361] on span "Regarding the payment for your reward" at bounding box center [161, 383] width 207 height 45
click at [141, 361] on span "Regarding the payment for your reward" at bounding box center [161, 383] width 207 height 45
click at [160, 331] on span "let me check for you" at bounding box center [122, 345] width 129 height 29
click at [224, 408] on textarea at bounding box center [185, 420] width 248 height 32
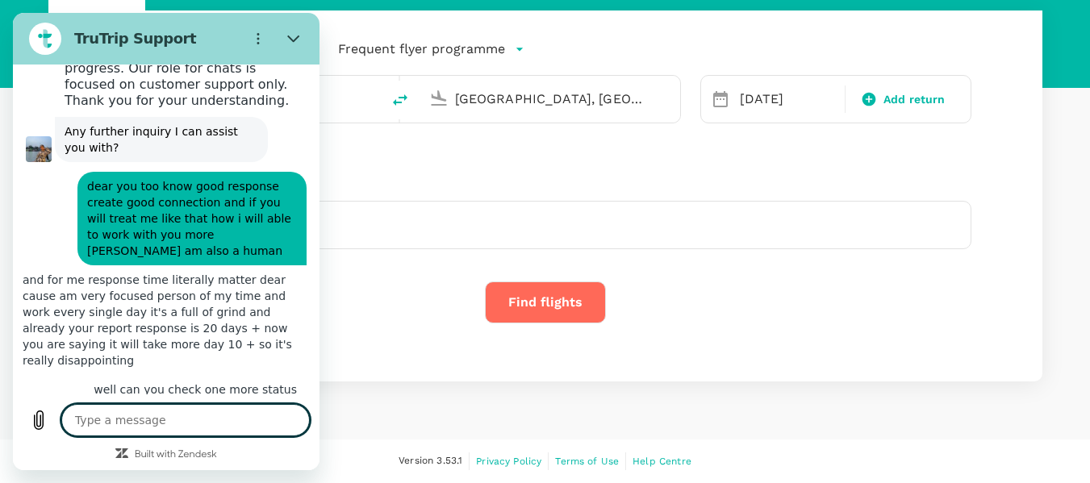
scroll to position [1341, 0]
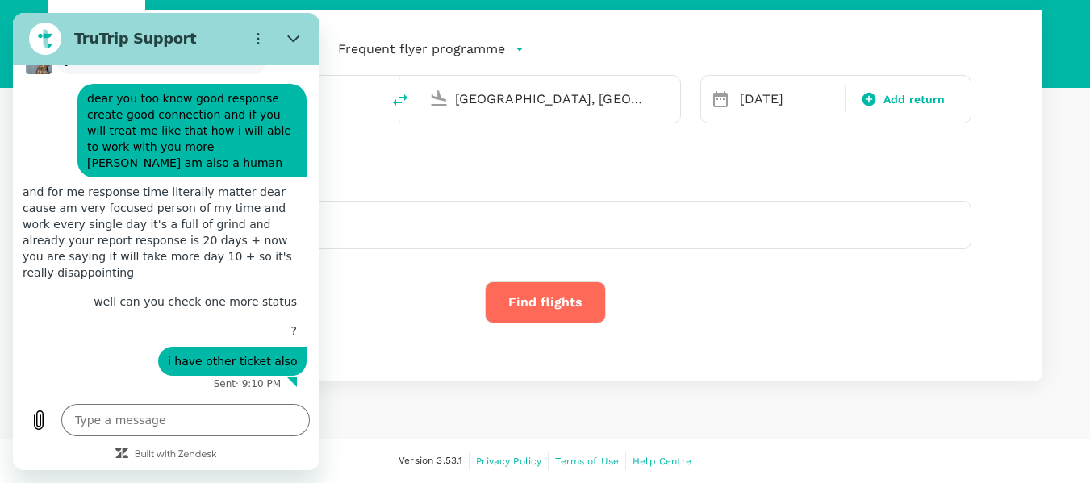
click at [125, 352] on div "says: i have other ticket also" at bounding box center [160, 360] width 294 height 31
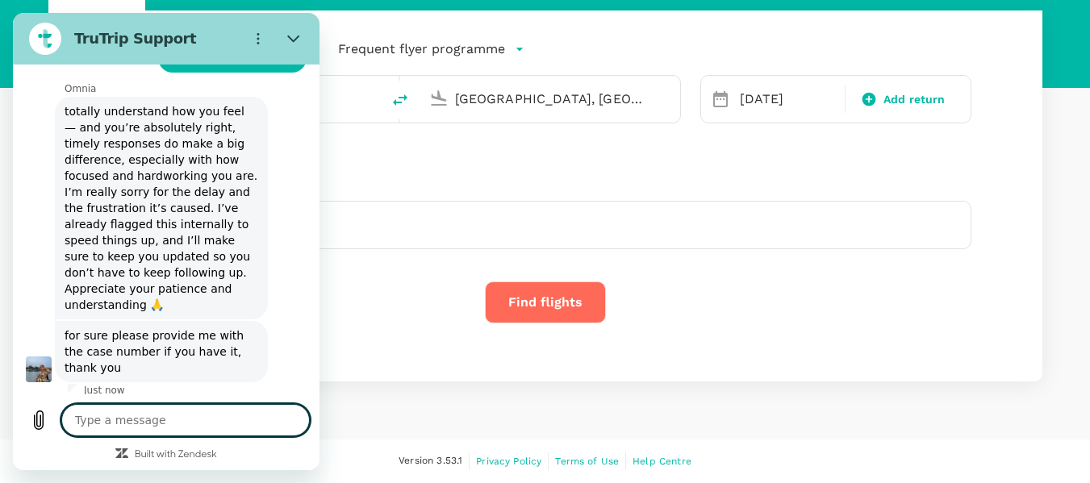
scroll to position [1634, 0]
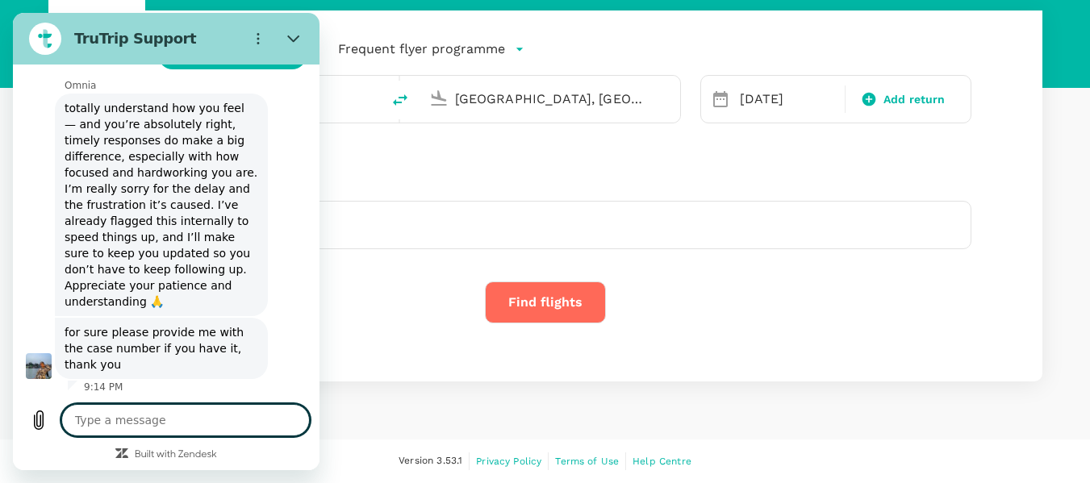
click at [153, 420] on textarea at bounding box center [185, 420] width 248 height 32
paste textarea "180175"
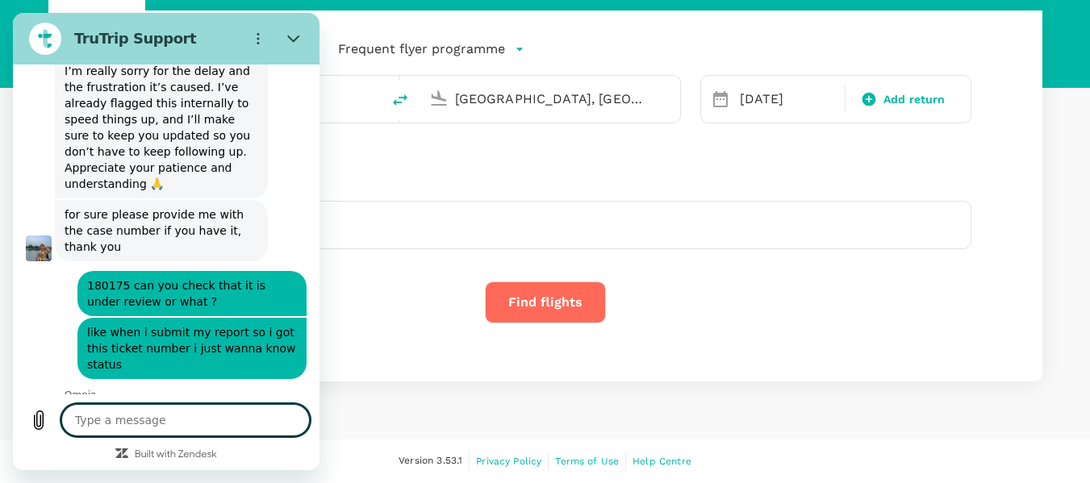
scroll to position [1783, 0]
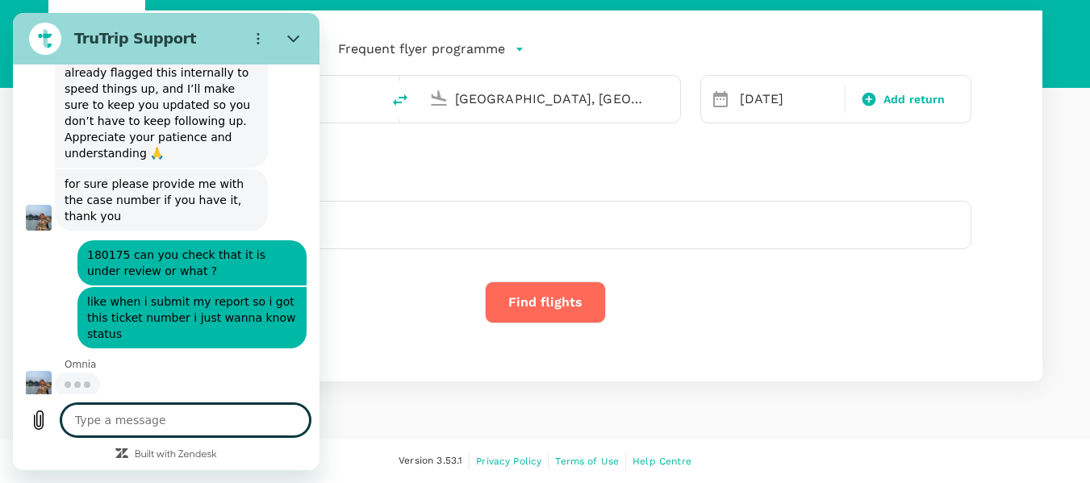
click at [207, 425] on textarea at bounding box center [185, 420] width 248 height 32
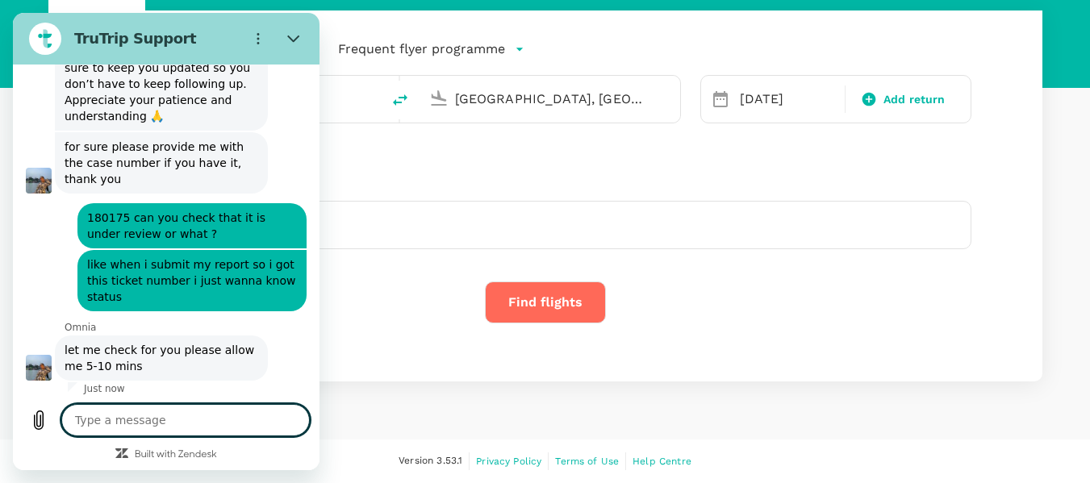
scroll to position [1822, 0]
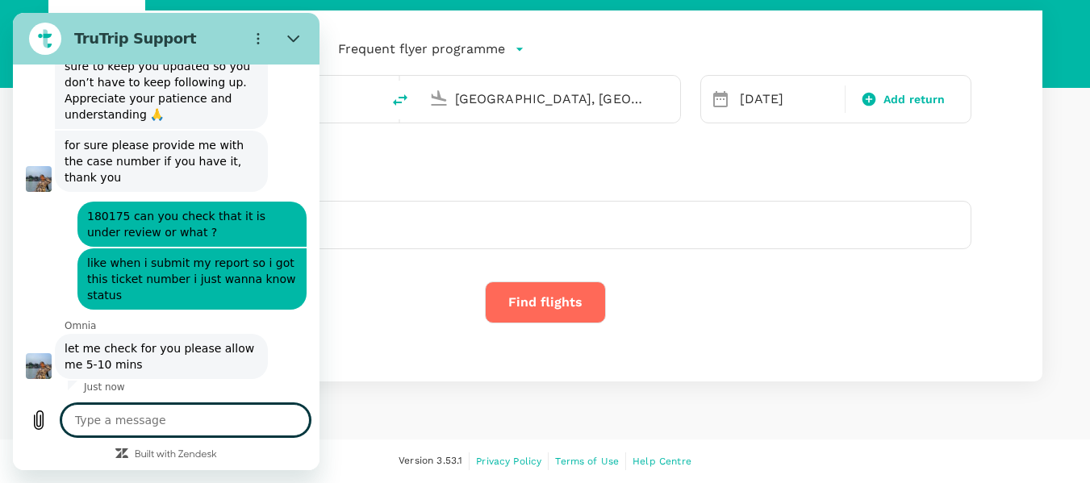
click at [230, 420] on textarea at bounding box center [185, 420] width 248 height 32
click at [628, 429] on div "Welcome back , Dino . Planning a business trip? Get started from here. Flight A…" at bounding box center [545, 149] width 1090 height 582
click at [206, 419] on textarea at bounding box center [185, 420] width 248 height 32
click at [178, 424] on textarea at bounding box center [185, 420] width 248 height 32
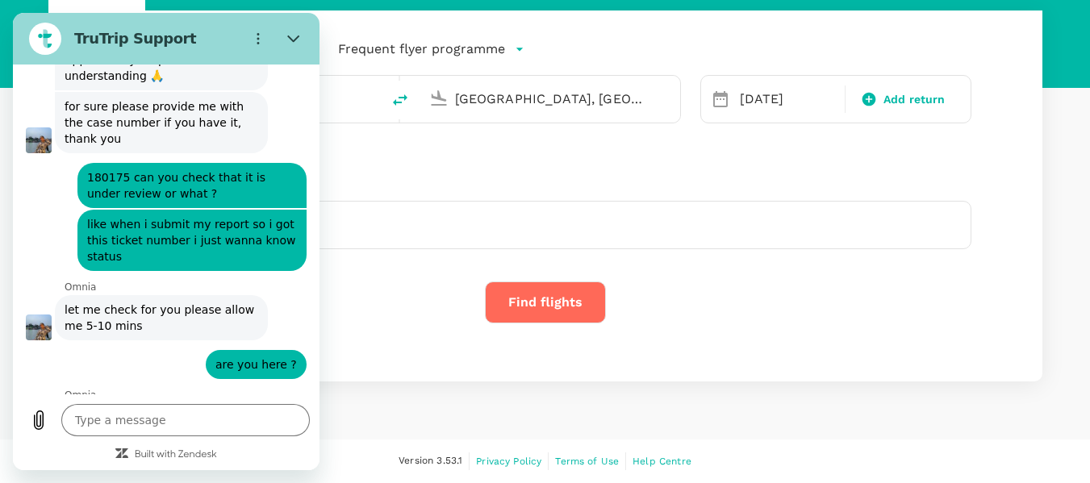
scroll to position [1914, 0]
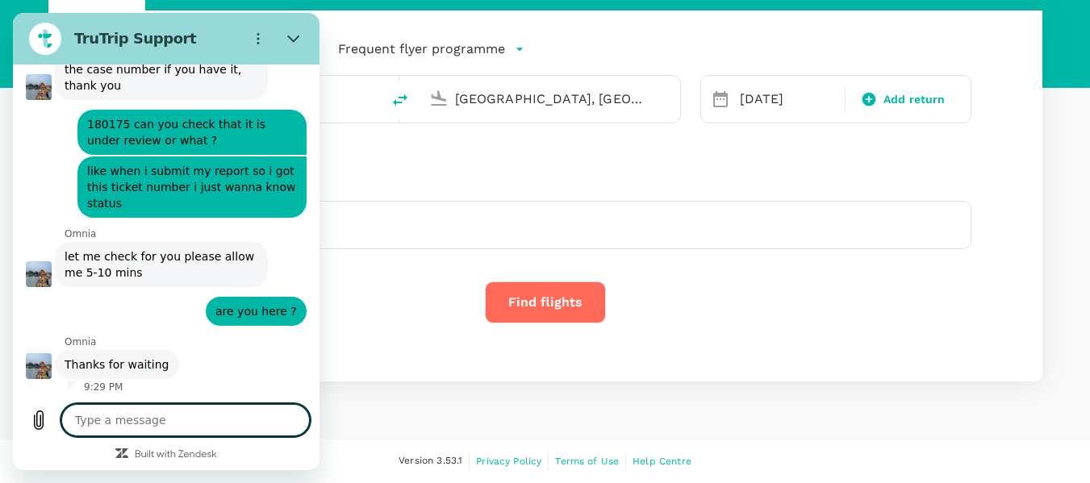
click at [165, 427] on textarea at bounding box center [185, 420] width 248 height 32
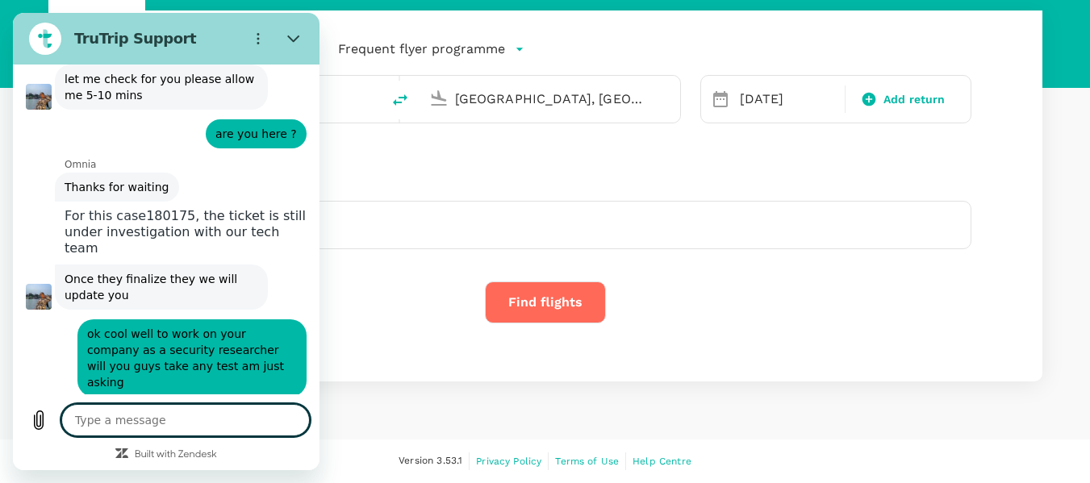
scroll to position [2094, 0]
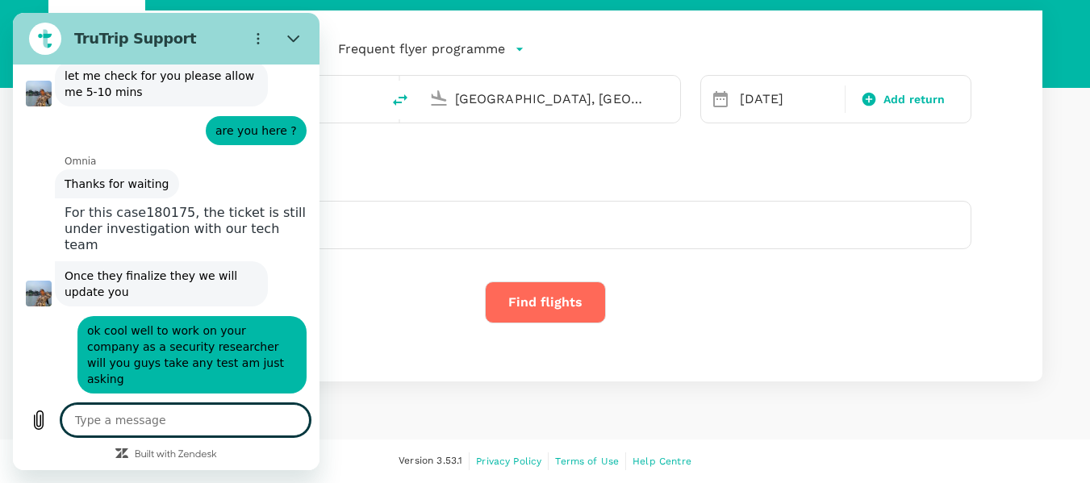
click at [269, 419] on textarea at bounding box center [185, 420] width 248 height 32
click at [237, 419] on textarea at bounding box center [185, 420] width 248 height 32
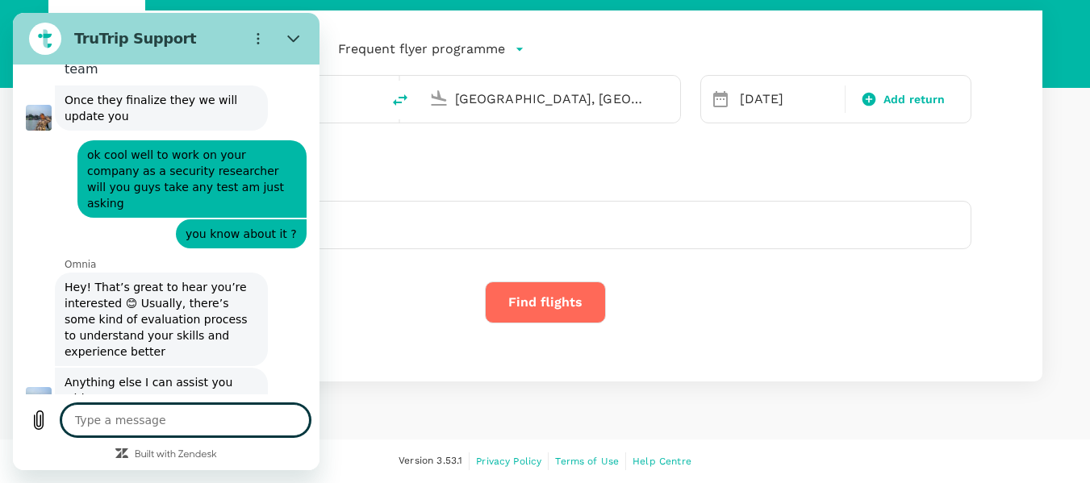
scroll to position [2273, 0]
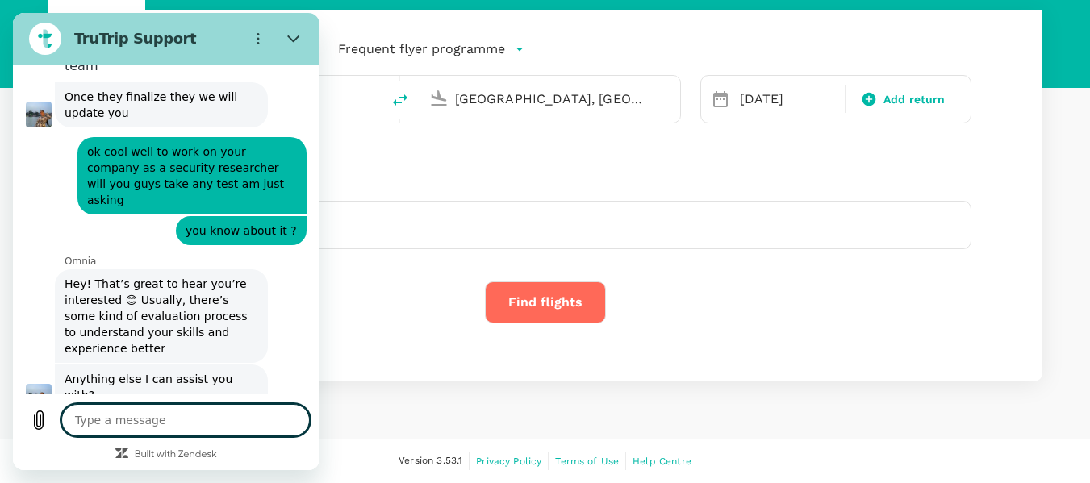
click at [209, 419] on textarea at bounding box center [185, 420] width 248 height 32
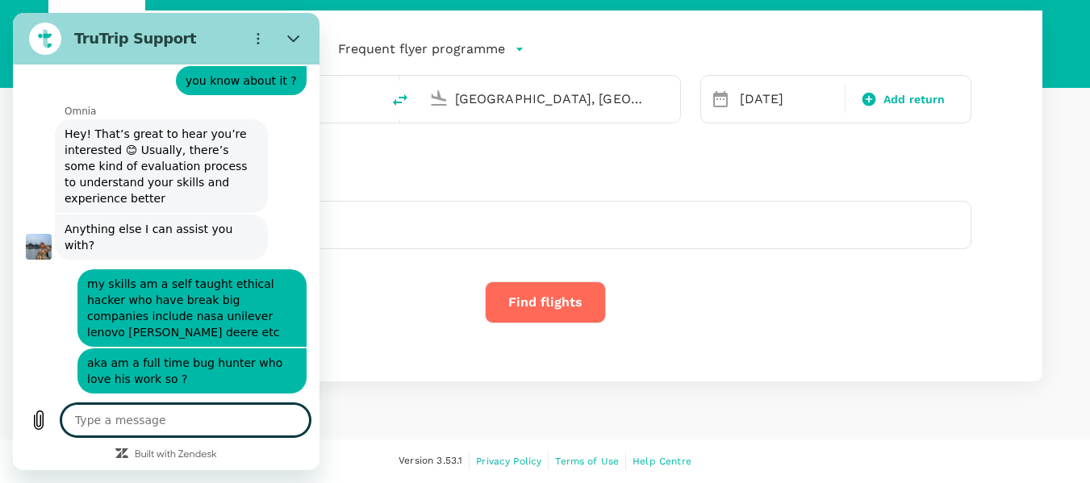
scroll to position [2422, 0]
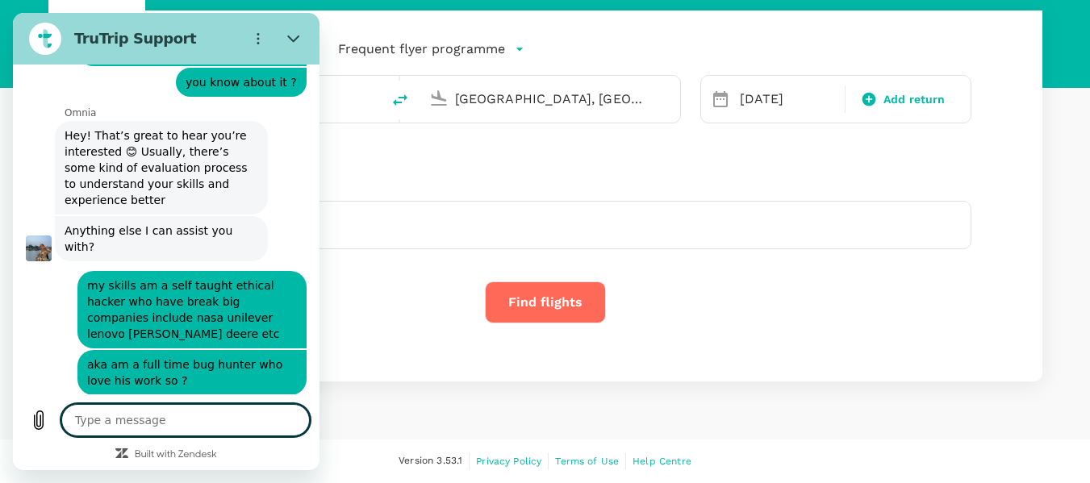
click at [242, 412] on textarea at bounding box center [185, 420] width 248 height 32
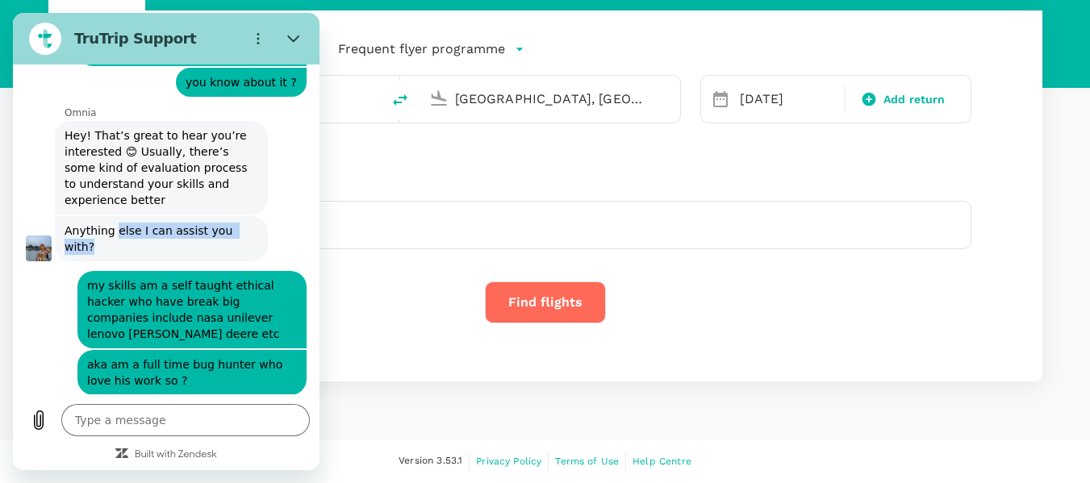
drag, startPoint x: 115, startPoint y: 213, endPoint x: 265, endPoint y: 215, distance: 150.1
click at [265, 215] on div "[PERSON_NAME] says: Anything else I can assist you with?" at bounding box center [173, 238] width 294 height 47
click at [228, 216] on span "Anything else I can assist you with?" at bounding box center [161, 238] width 207 height 45
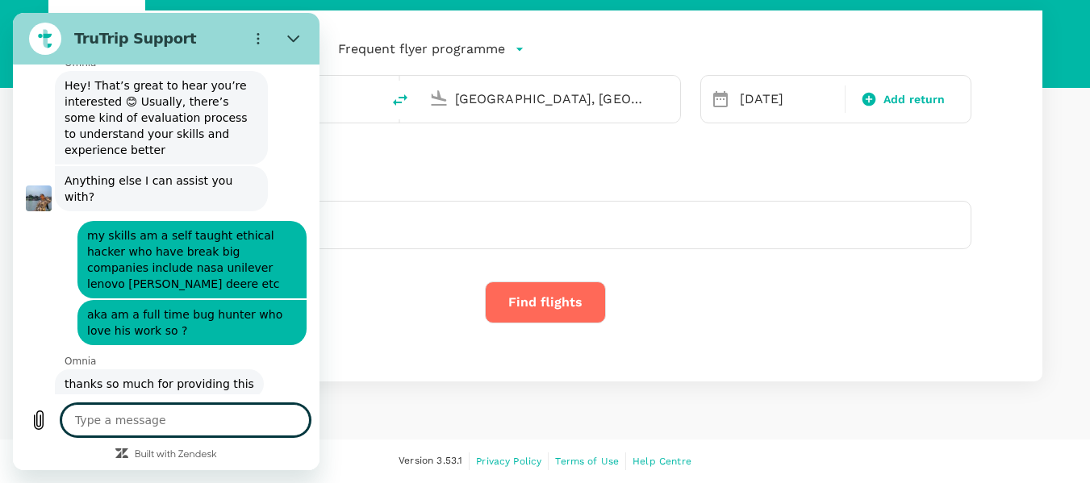
scroll to position [2475, 0]
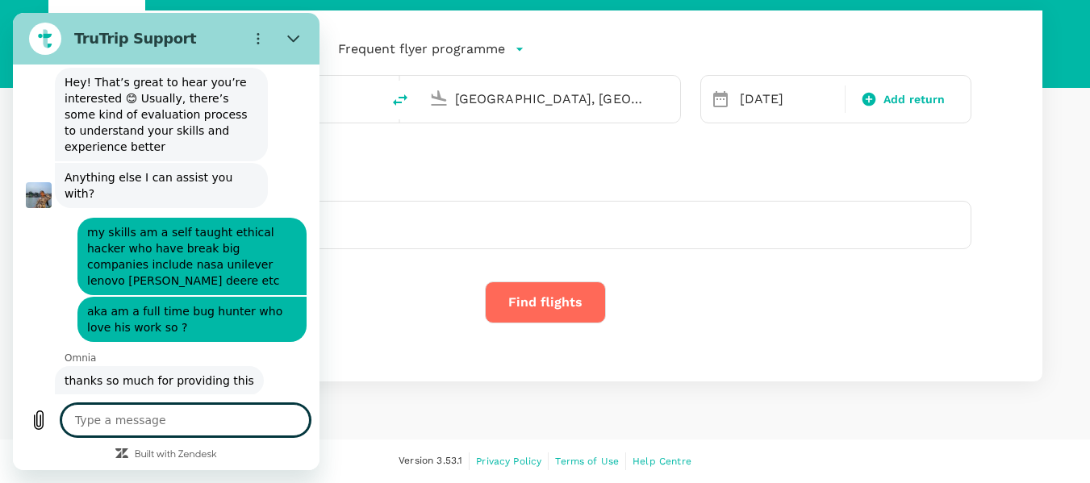
click at [199, 418] on textarea at bounding box center [185, 420] width 248 height 32
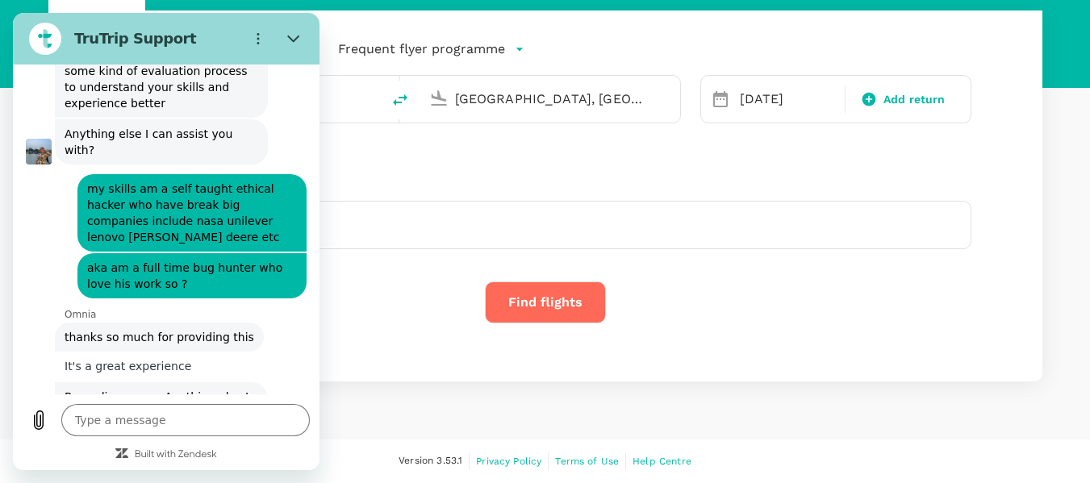
scroll to position [2522, 0]
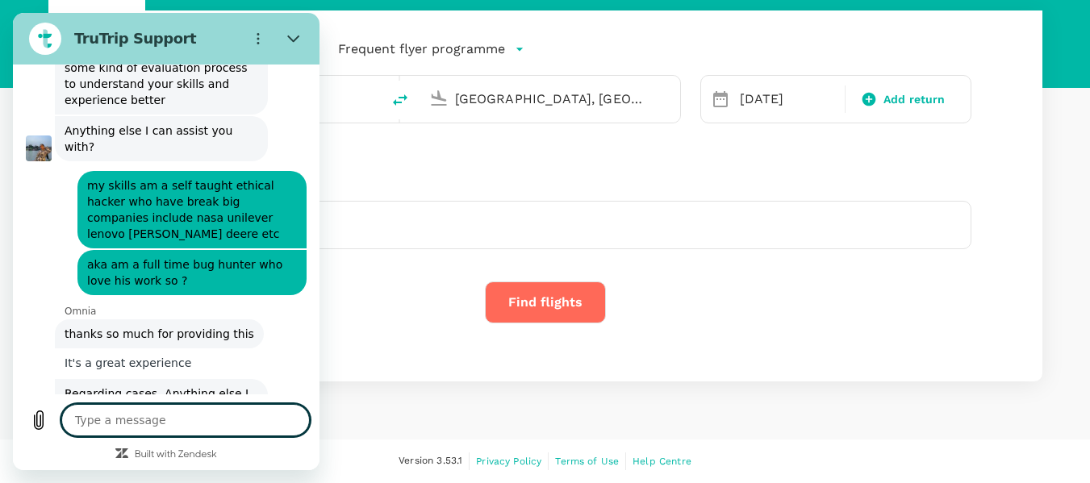
click at [199, 419] on textarea at bounding box center [185, 420] width 248 height 32
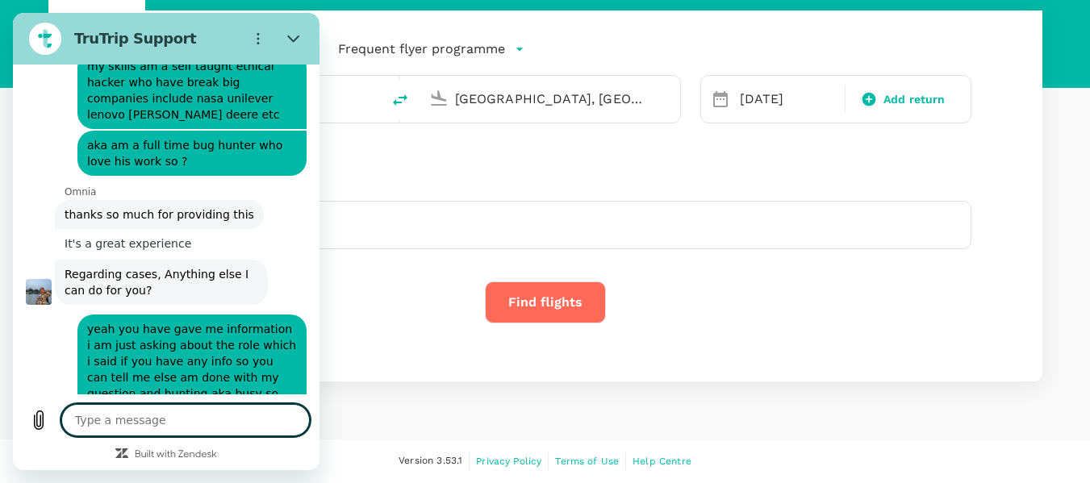
scroll to position [2672, 0]
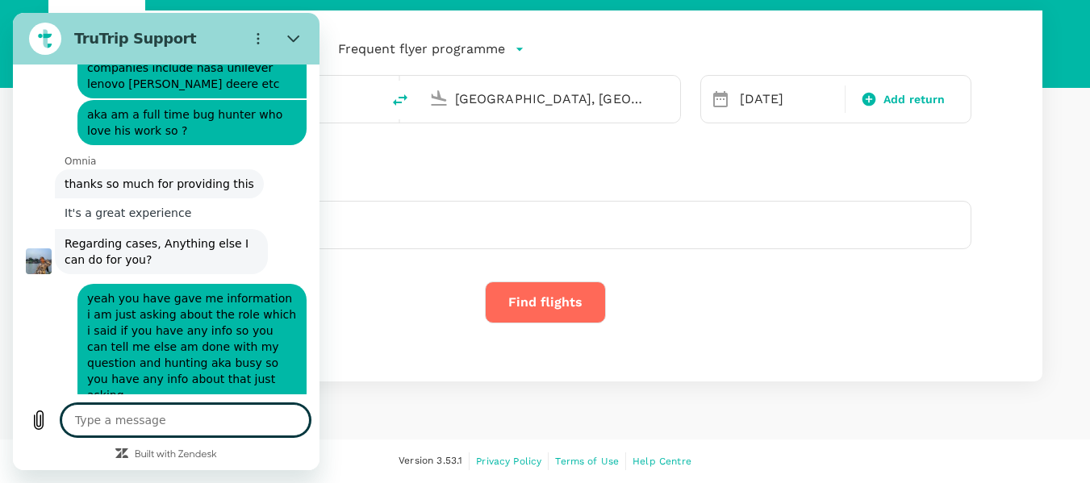
click at [199, 416] on textarea at bounding box center [185, 420] width 248 height 32
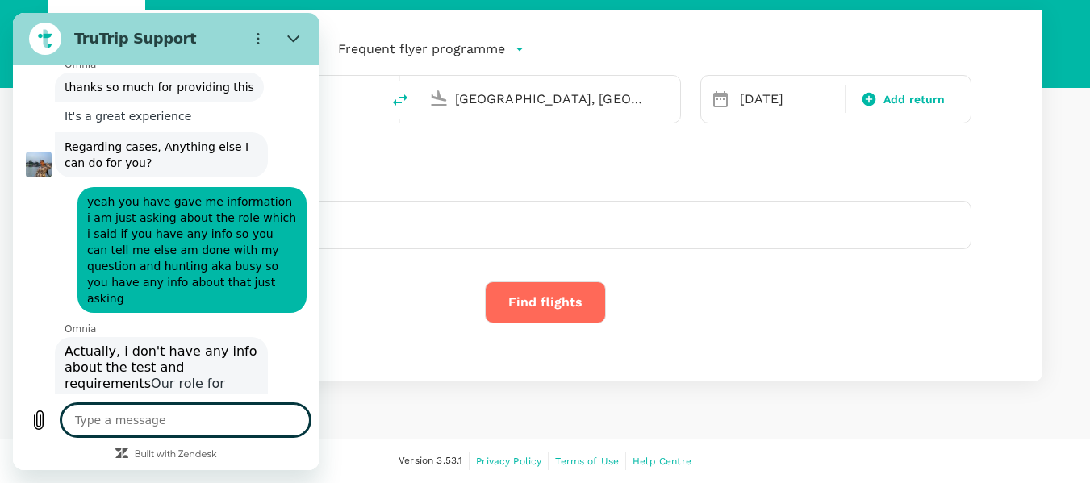
scroll to position [2767, 0]
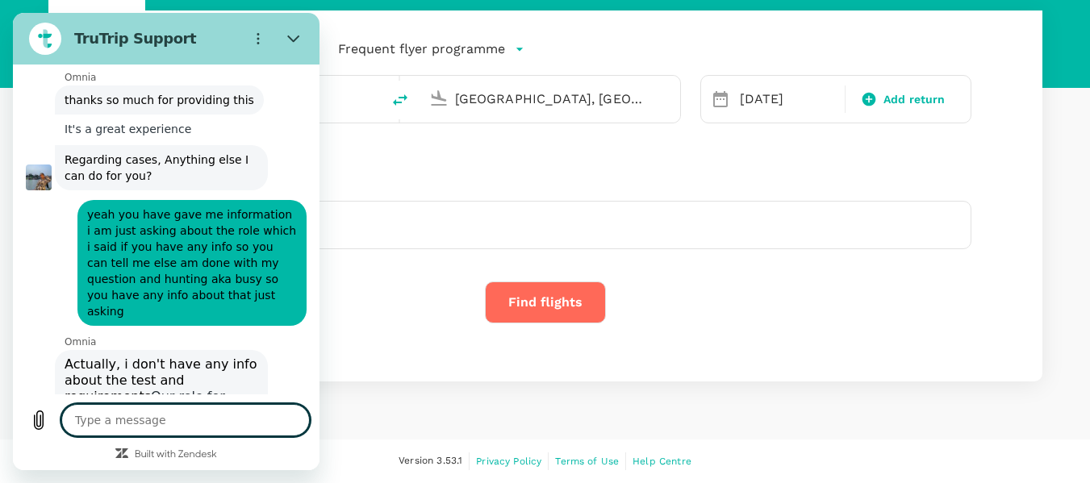
click at [191, 389] on span "Our role for chats is focused on customer support only. Thank you for your unde…" at bounding box center [159, 421] width 189 height 64
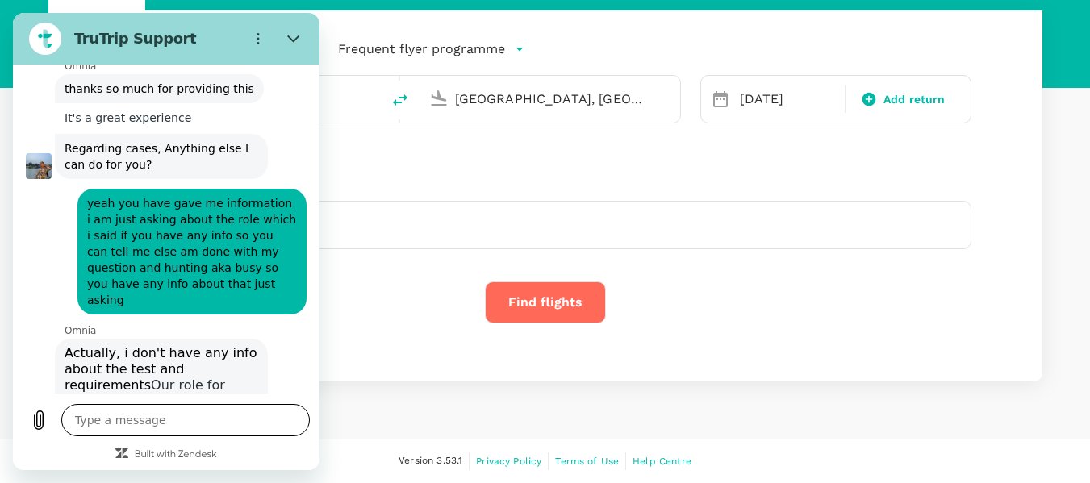
click at [186, 415] on textarea at bounding box center [185, 420] width 248 height 32
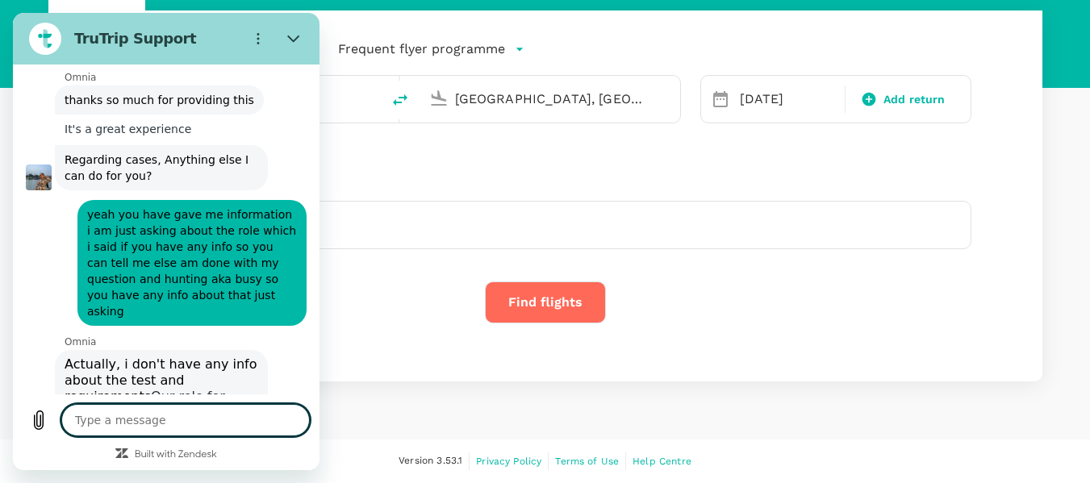
scroll to position [2759, 0]
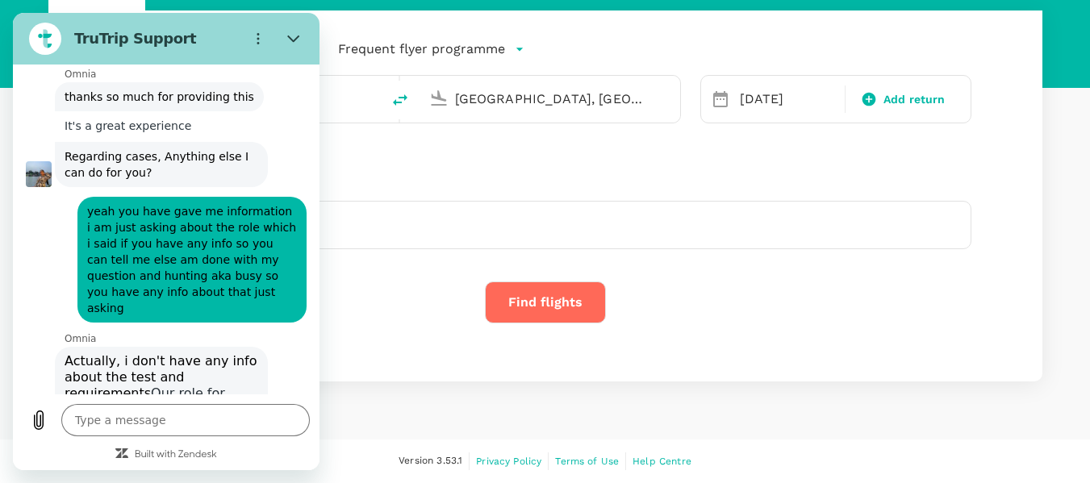
click at [194, 386] on span "Our role for chats is focused on customer support only. Thank you for your unde…" at bounding box center [159, 418] width 189 height 64
click at [197, 359] on div "Actually, i don't have any info about the test and requirements Our role for ch…" at bounding box center [162, 401] width 194 height 97
click at [235, 367] on div "Actually, i don't have any info about the test and requirements Our role for ch…" at bounding box center [162, 401] width 194 height 97
click at [244, 458] on div "9:41 PM" at bounding box center [194, 464] width 252 height 13
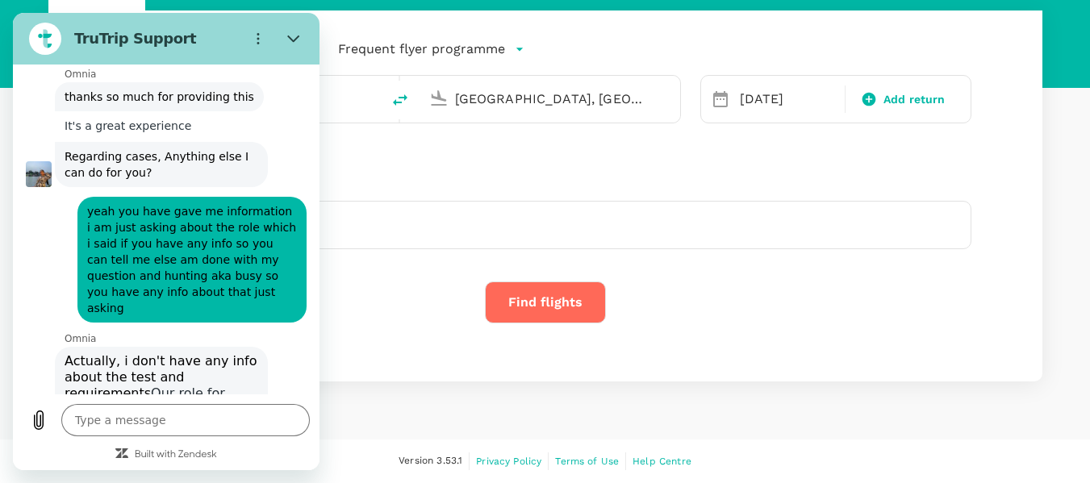
click at [222, 357] on div "Actually, i don't have any info about the test and requirements Our role for ch…" at bounding box center [162, 401] width 194 height 97
click at [221, 365] on div "Actually, i don't have any info about the test and requirements Our role for ch…" at bounding box center [162, 401] width 194 height 97
click at [235, 458] on div "9:41 PM" at bounding box center [194, 464] width 252 height 13
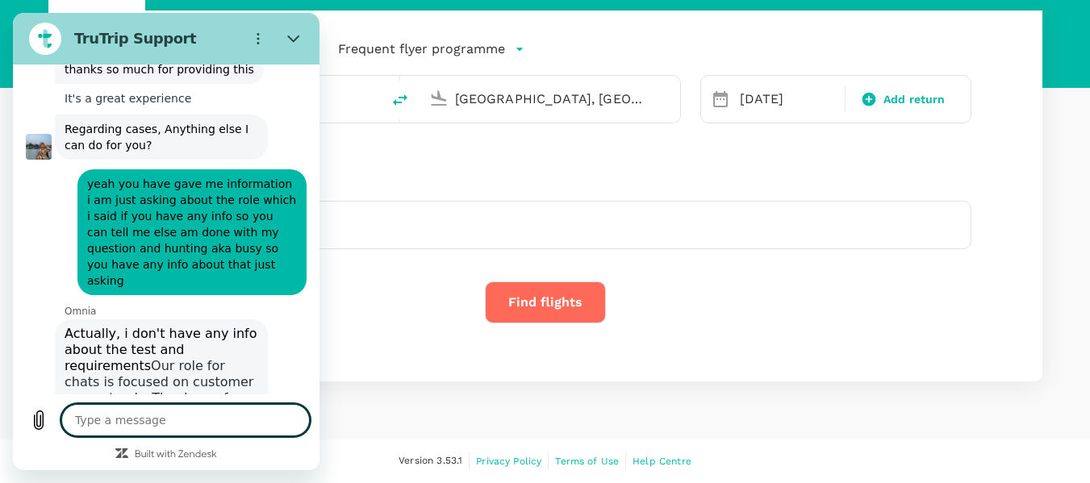
scroll to position [2790, 0]
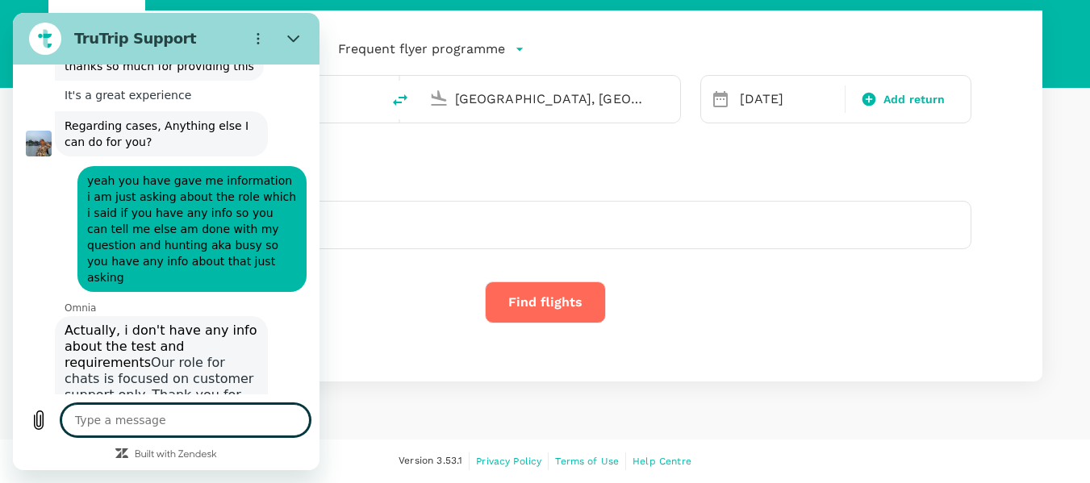
click at [208, 415] on textarea at bounding box center [185, 420] width 248 height 32
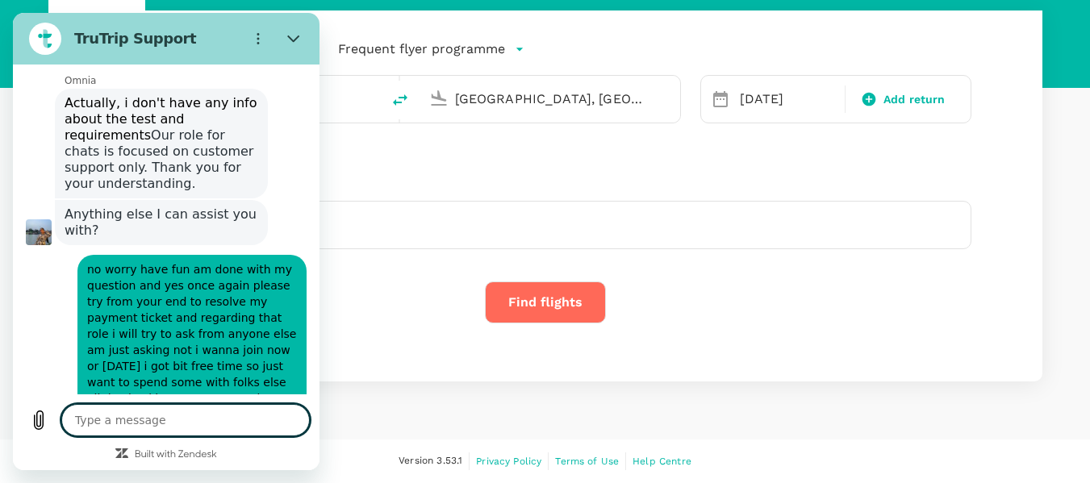
scroll to position [3020, 0]
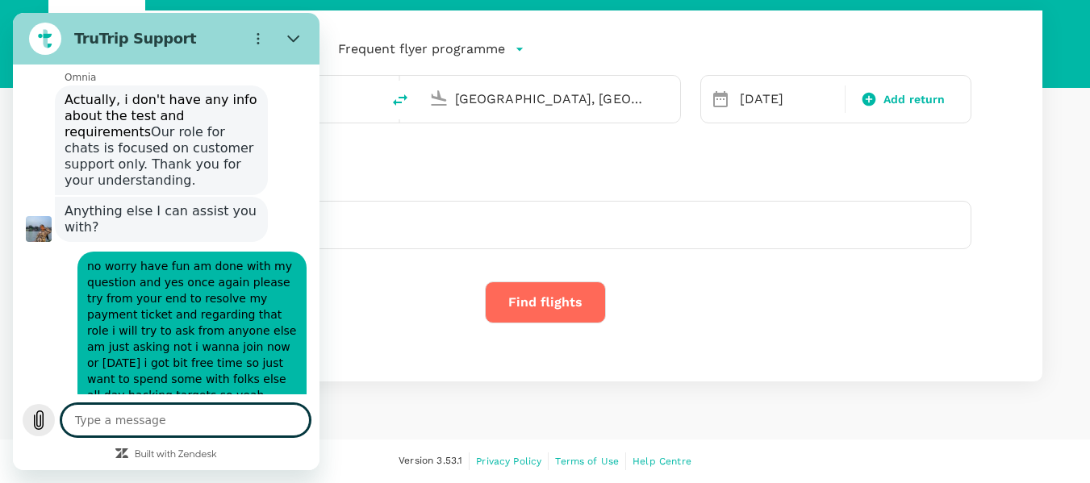
click at [39, 426] on icon "Upload file" at bounding box center [38, 420] width 19 height 19
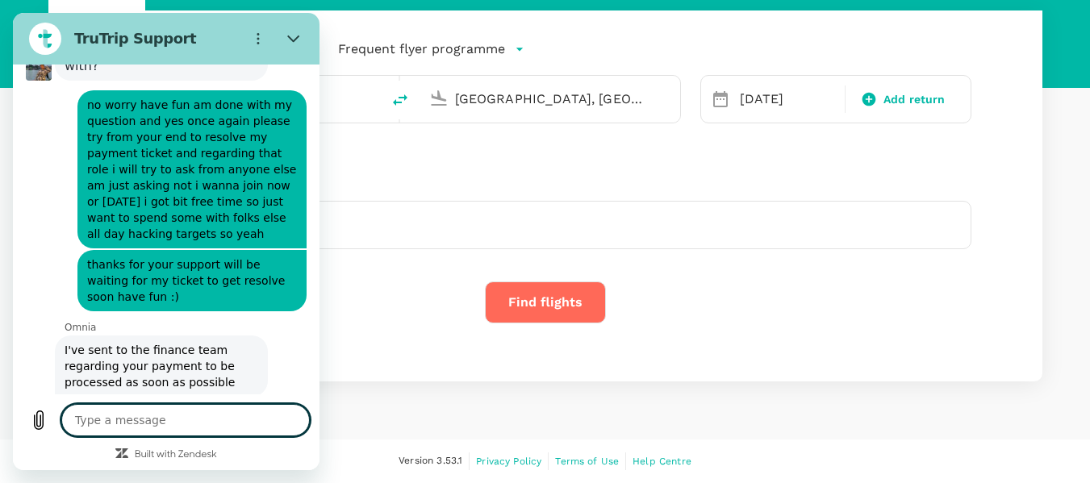
scroll to position [3185, 0]
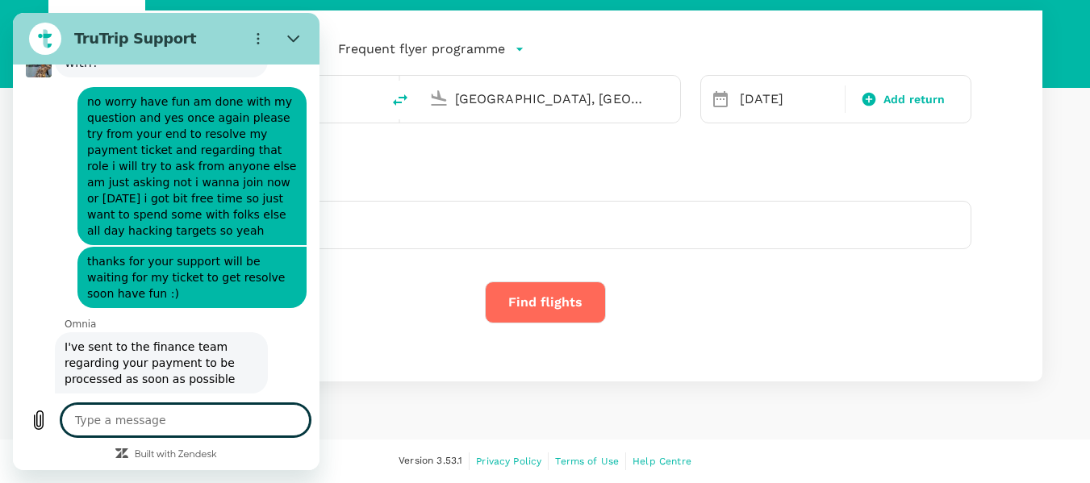
click at [200, 402] on div "Type a message x" at bounding box center [166, 432] width 307 height 76
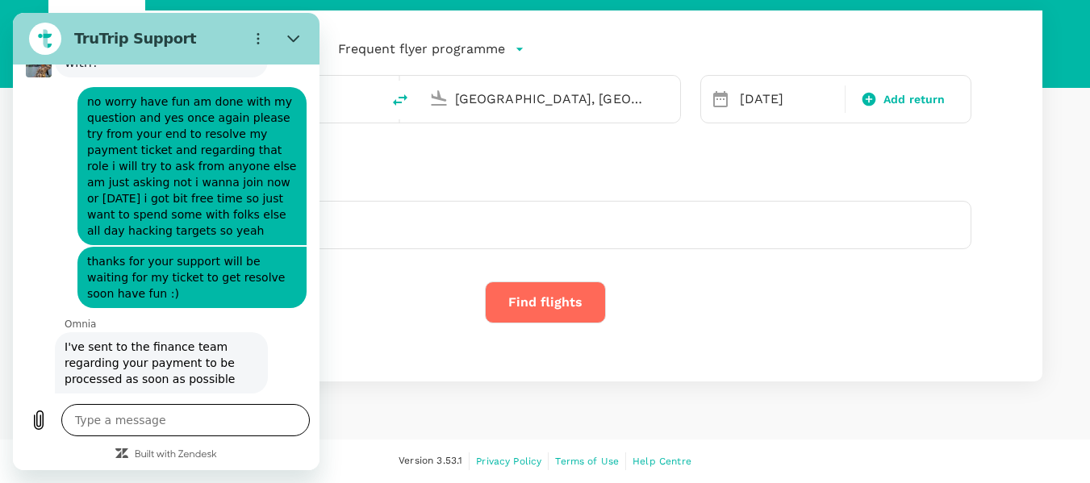
click at [200, 405] on textarea at bounding box center [185, 420] width 248 height 32
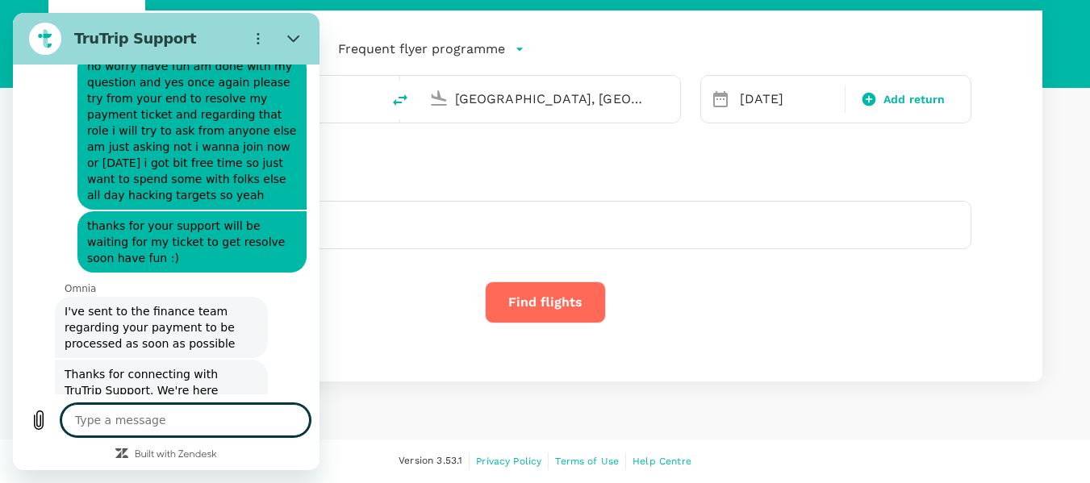
scroll to position [3224, 0]
